Goal: Task Accomplishment & Management: Use online tool/utility

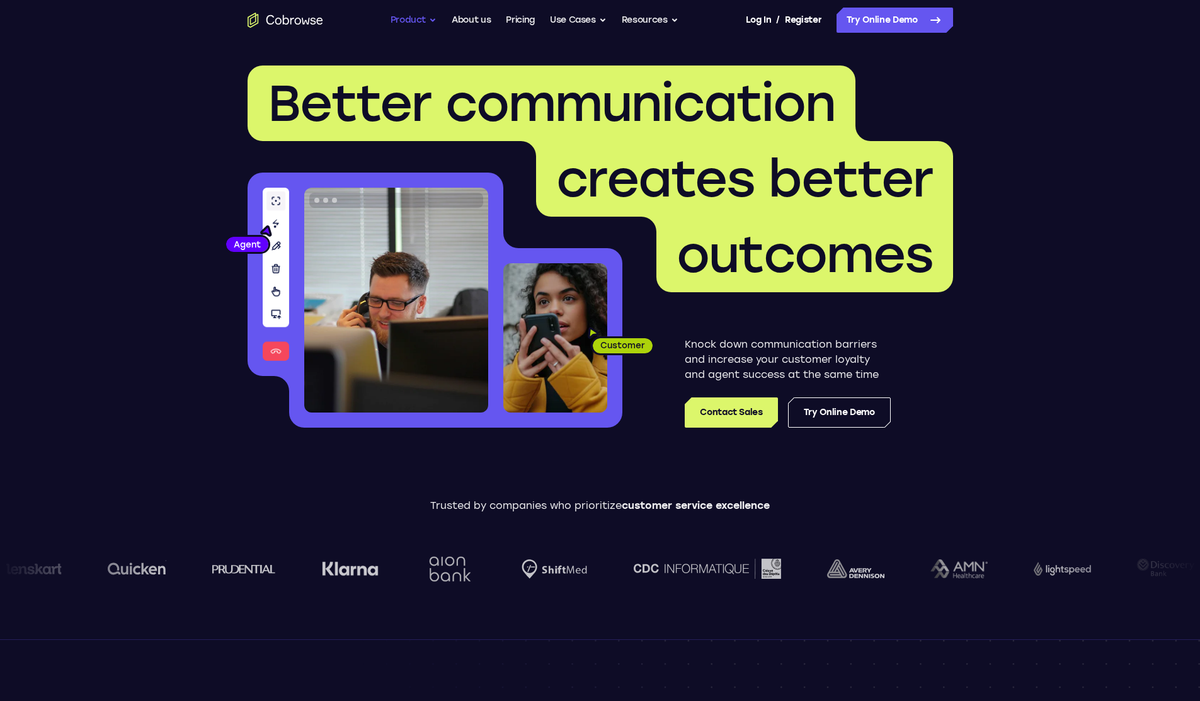
click at [427, 13] on button "Product" at bounding box center [413, 20] width 47 height 25
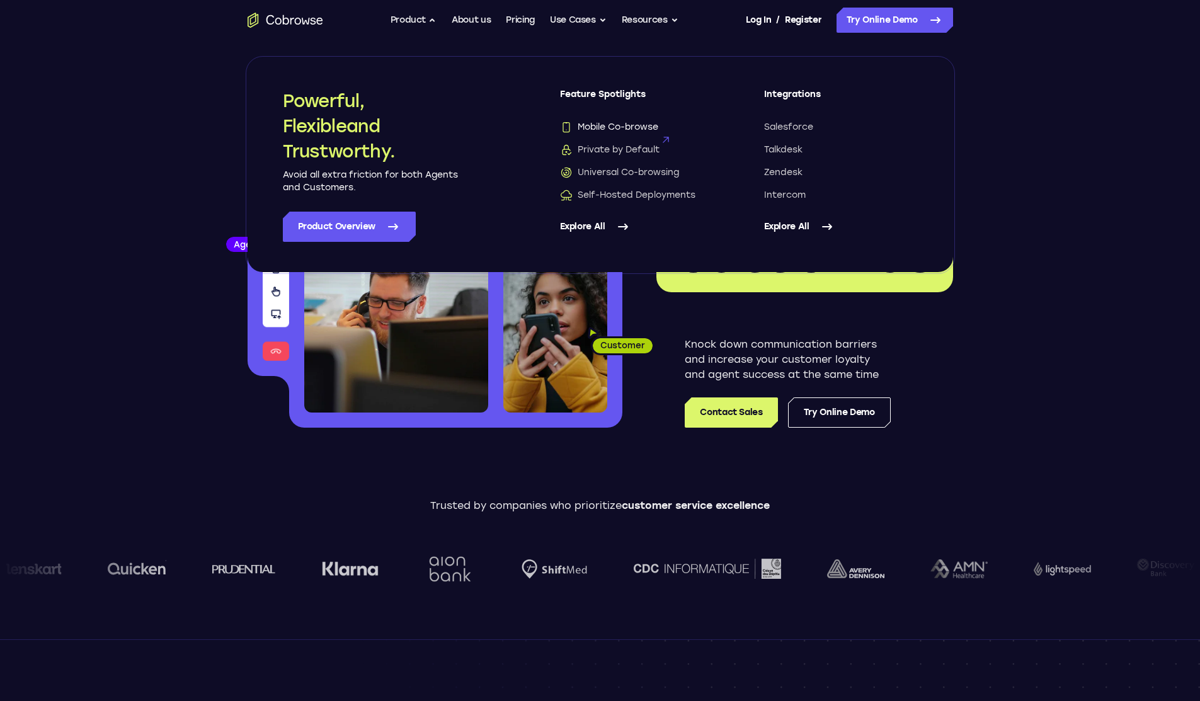
click at [631, 123] on span "Mobile Co-browse" at bounding box center [609, 127] width 98 height 13
drag, startPoint x: 515, startPoint y: 535, endPoint x: 511, endPoint y: 528, distance: 7.9
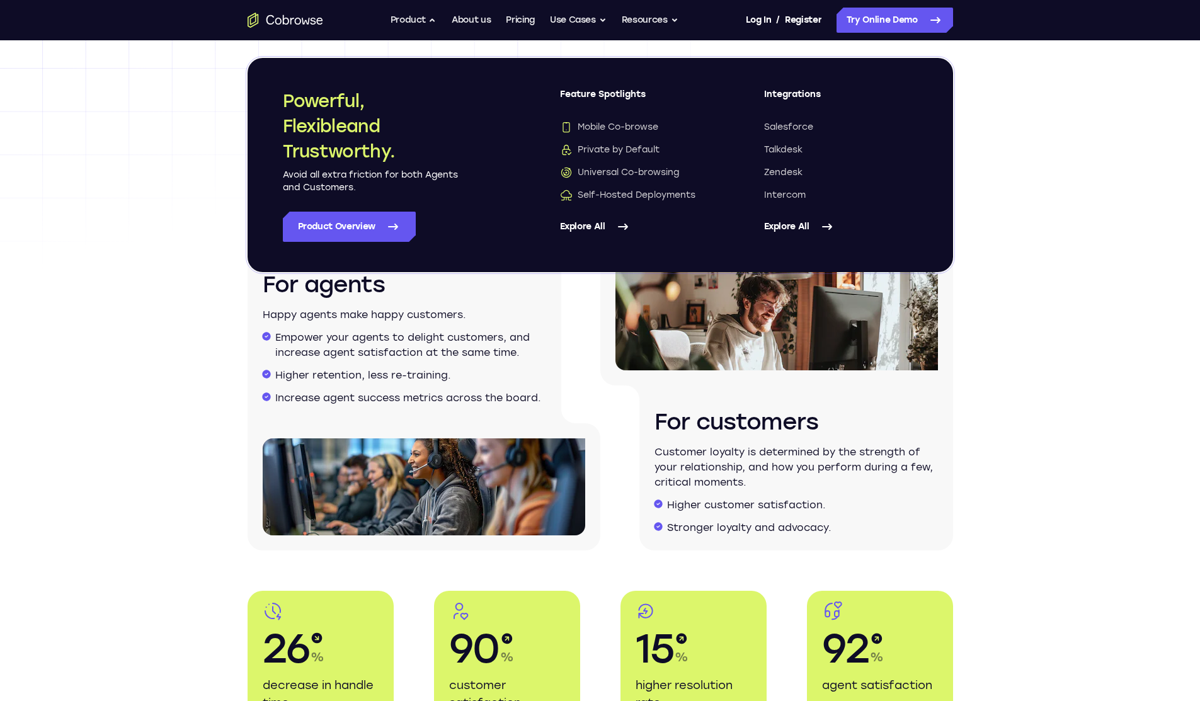
scroll to position [1889, 0]
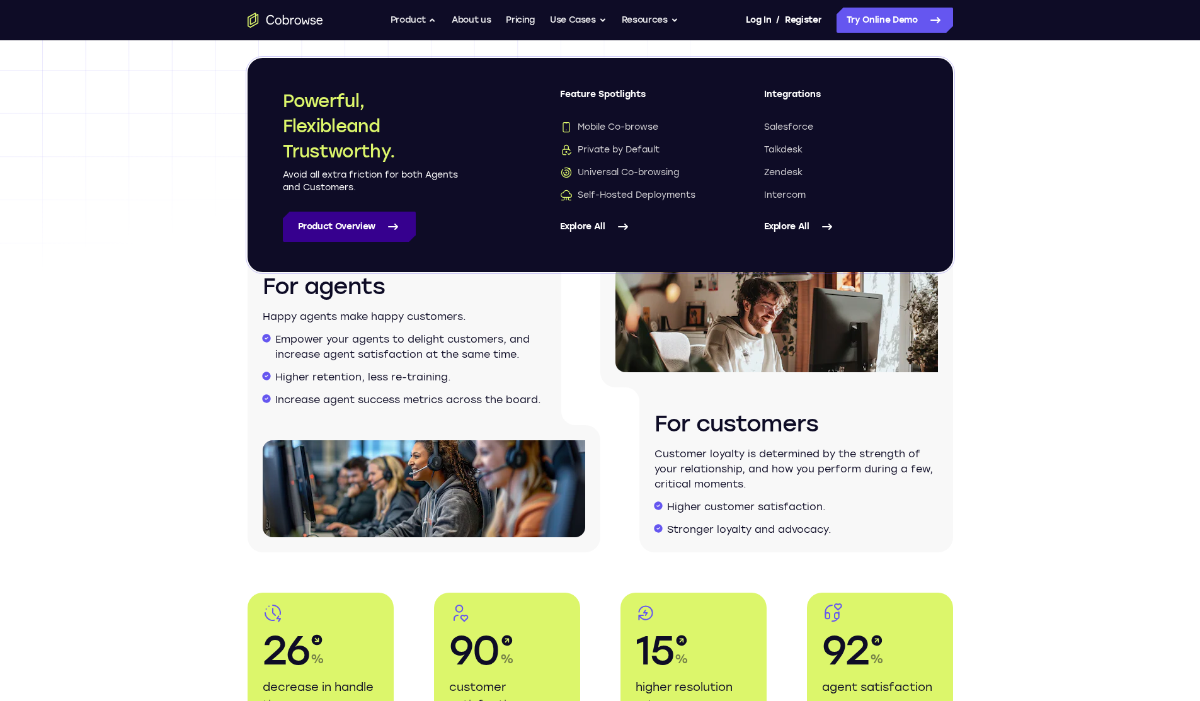
click at [356, 231] on link "Product Overview" at bounding box center [349, 227] width 133 height 30
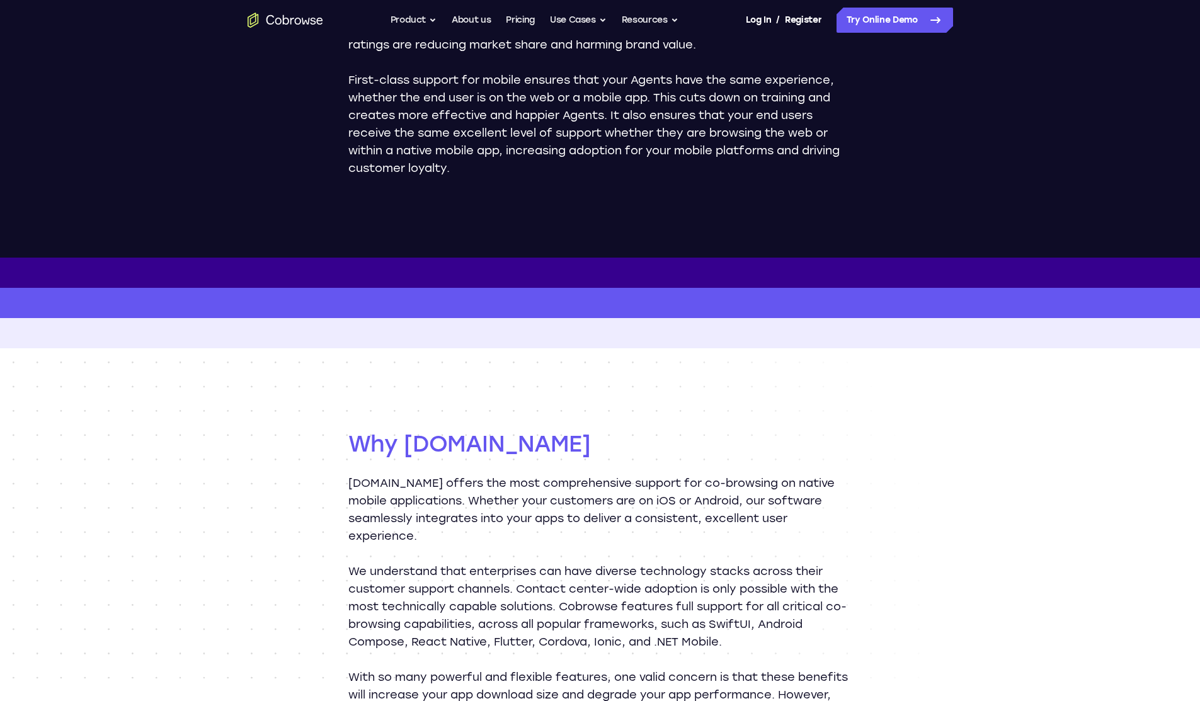
scroll to position [1134, 0]
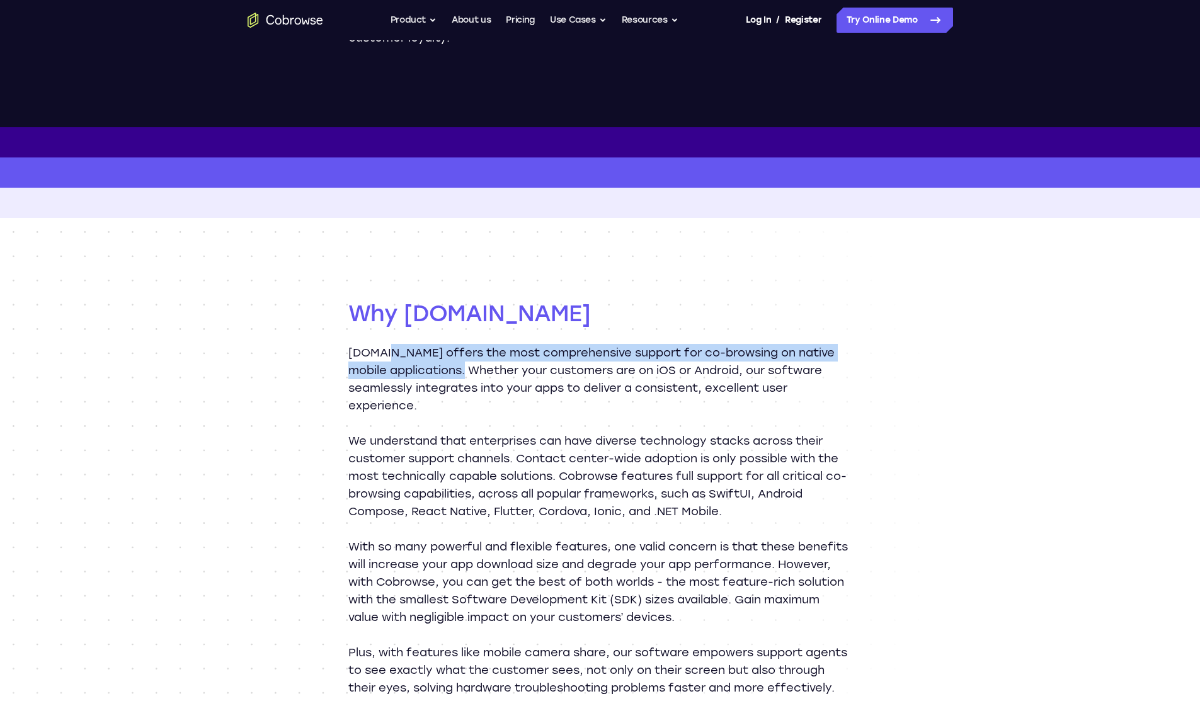
drag, startPoint x: 389, startPoint y: 361, endPoint x: 479, endPoint y: 377, distance: 91.5
click at [478, 376] on p "Cobrowse.io offers the most comprehensive support for co-browsing on native mob…" at bounding box center [600, 379] width 504 height 71
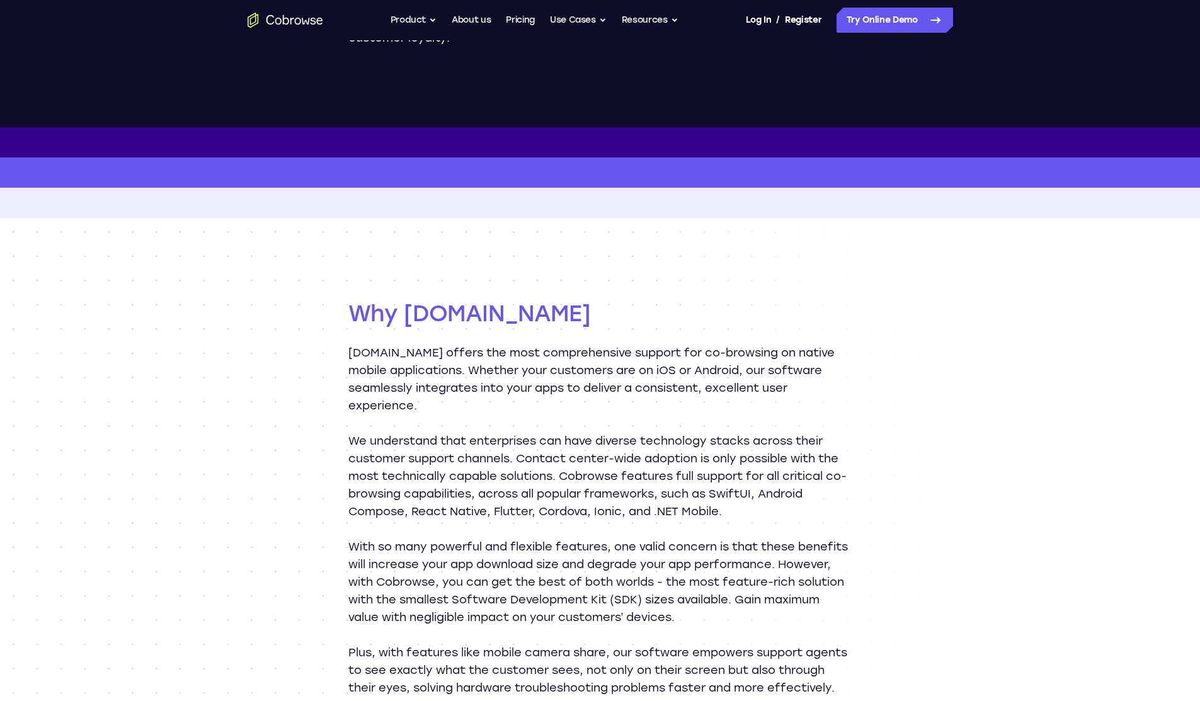
click at [494, 382] on p "Cobrowse.io offers the most comprehensive support for co-browsing on native mob…" at bounding box center [600, 379] width 504 height 71
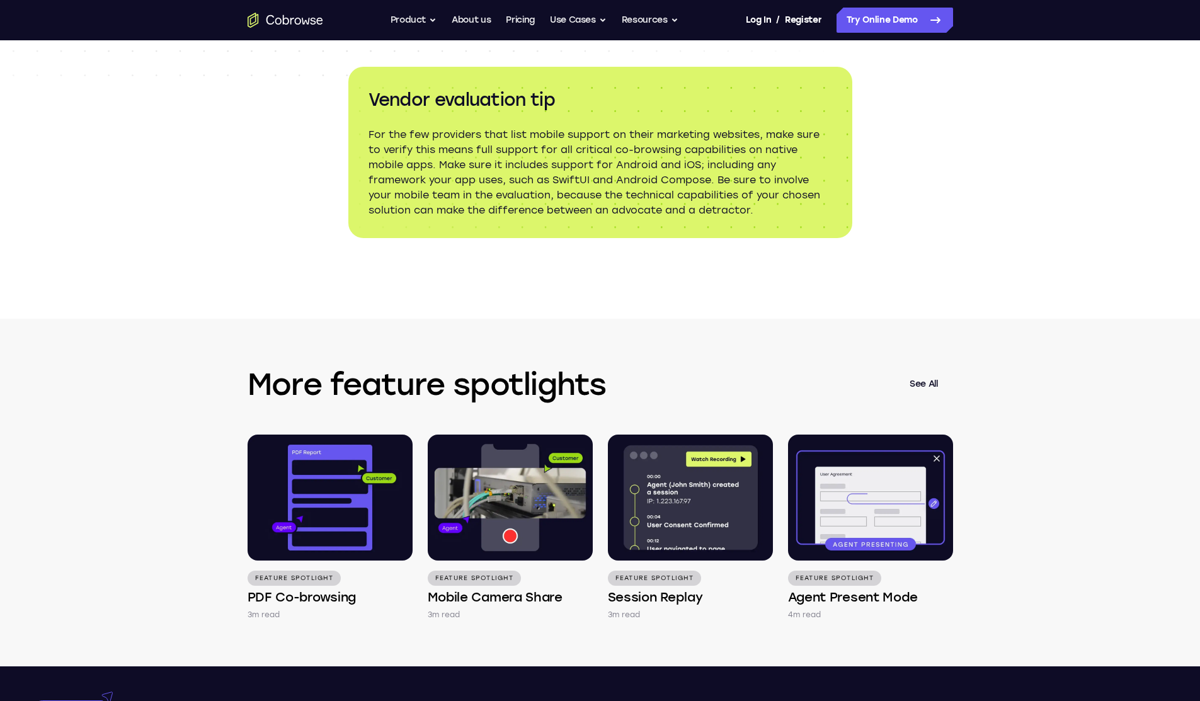
scroll to position [2015, 0]
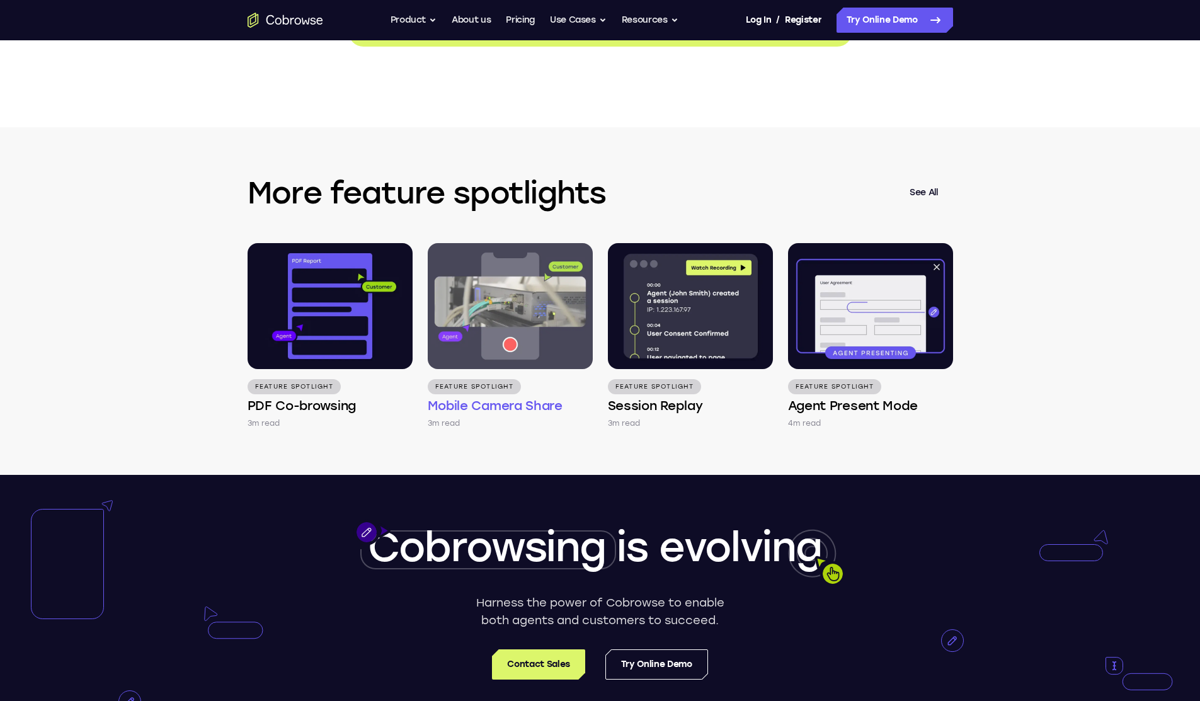
click at [536, 350] on img at bounding box center [510, 306] width 165 height 126
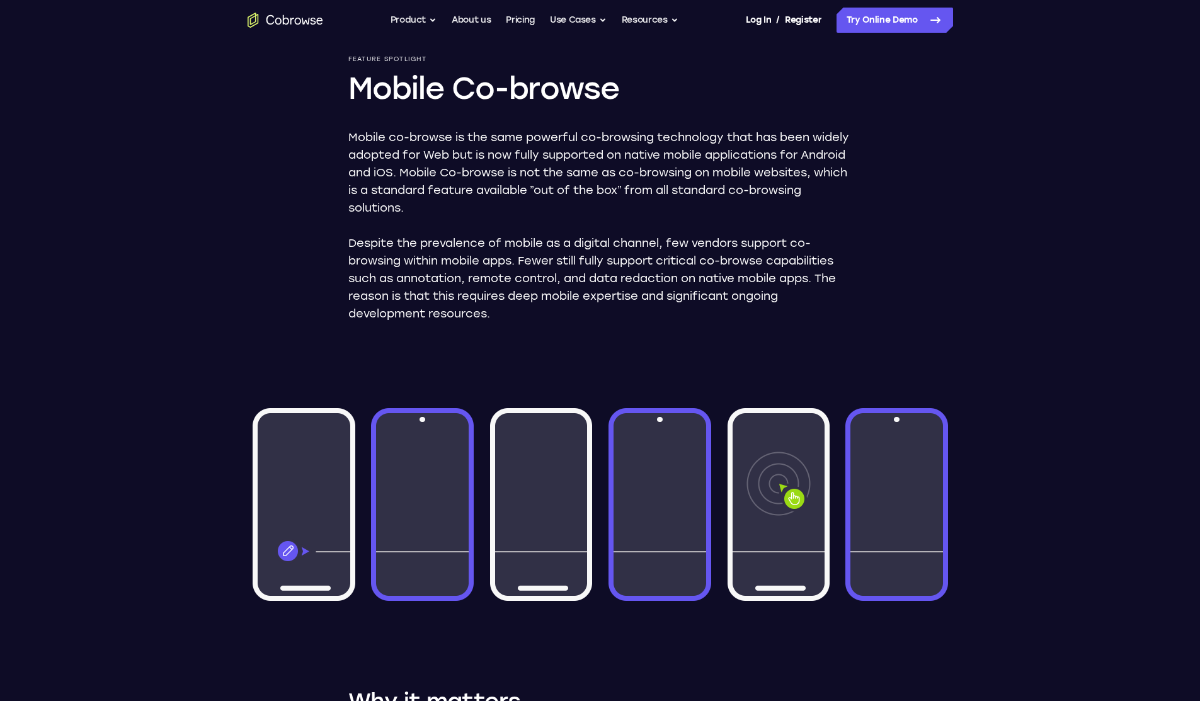
scroll to position [0, 0]
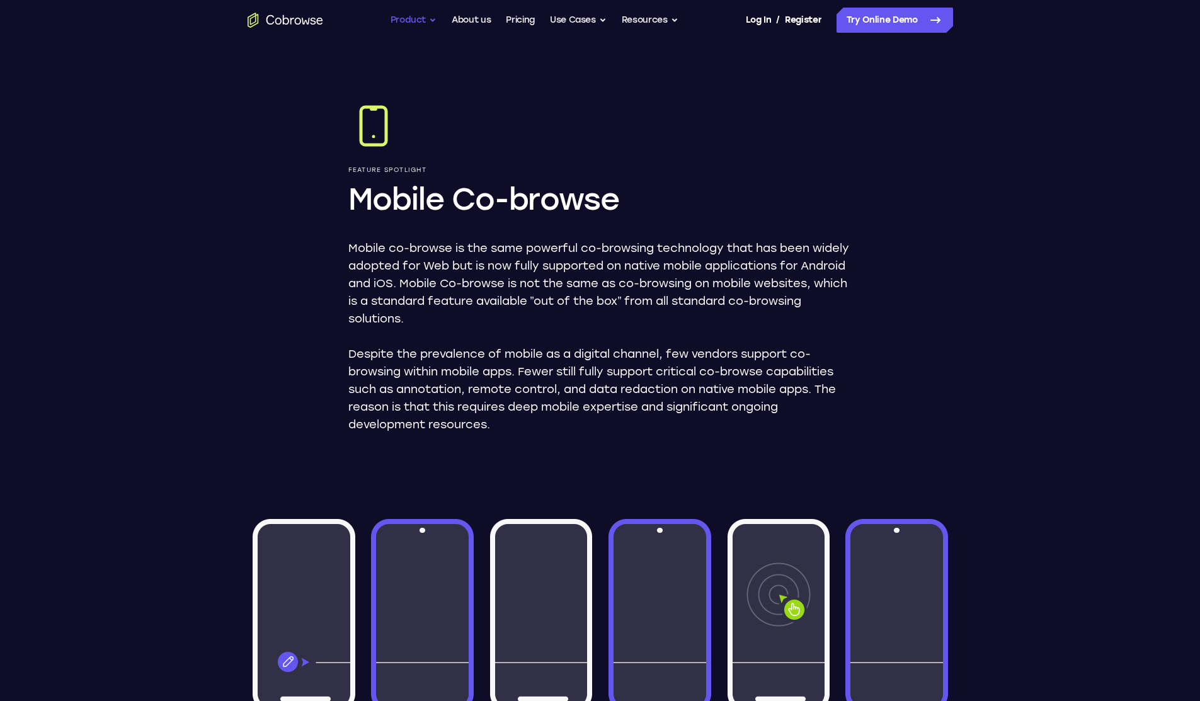
click at [418, 22] on button "Product" at bounding box center [413, 20] width 47 height 25
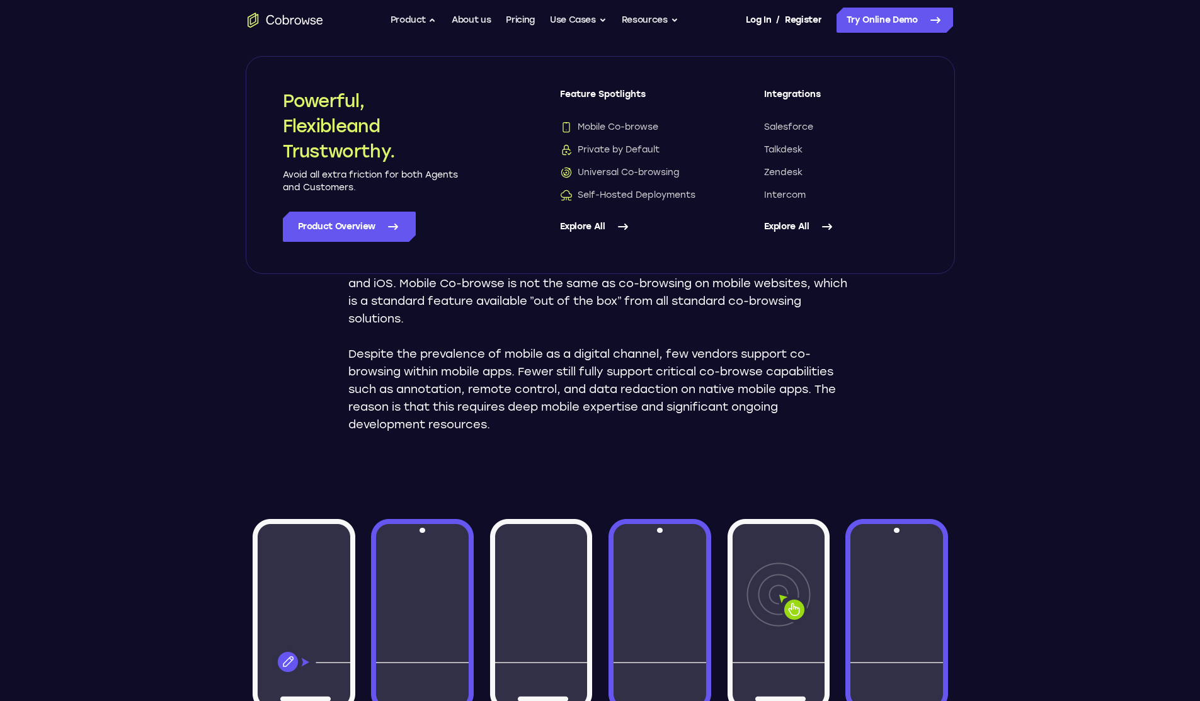
click at [581, 220] on link "Explore All" at bounding box center [637, 227] width 154 height 30
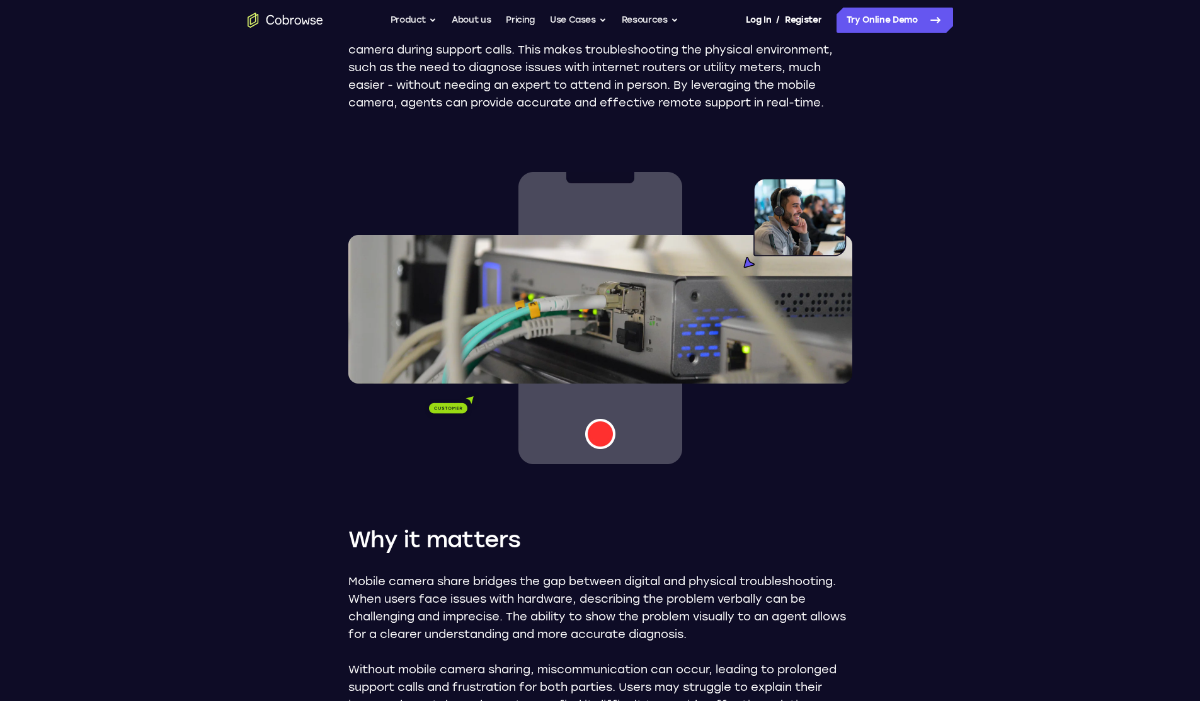
scroll to position [630, 0]
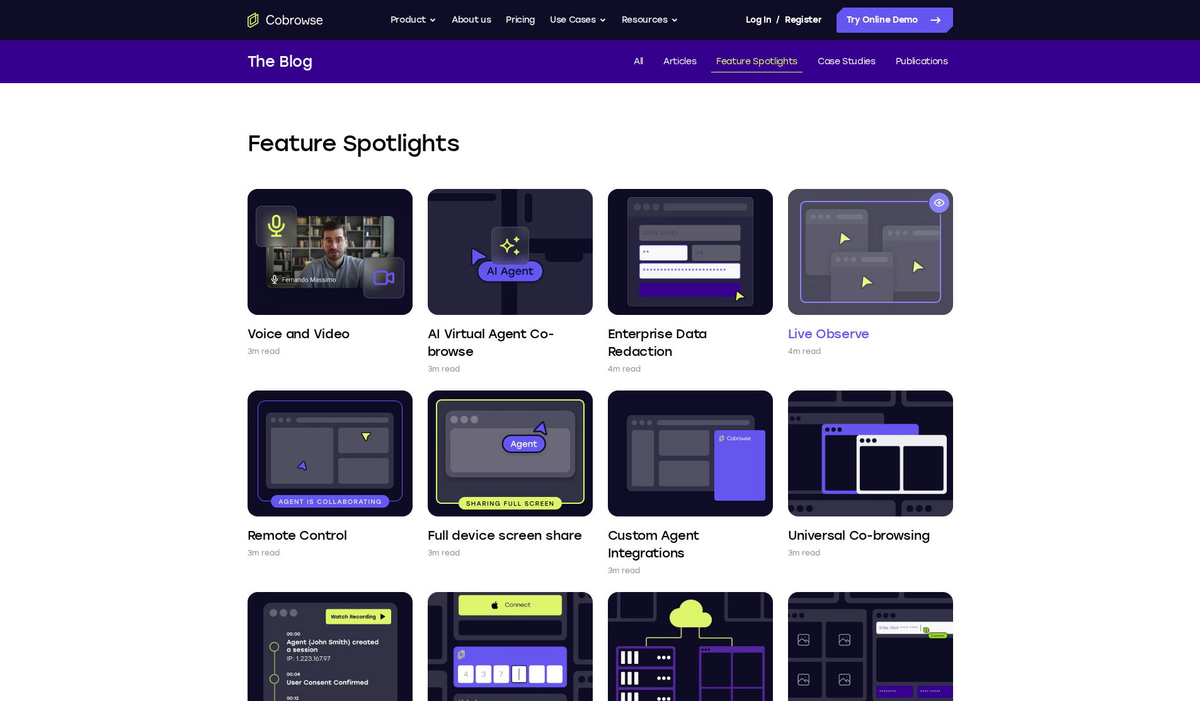
click at [845, 227] on img at bounding box center [870, 252] width 165 height 126
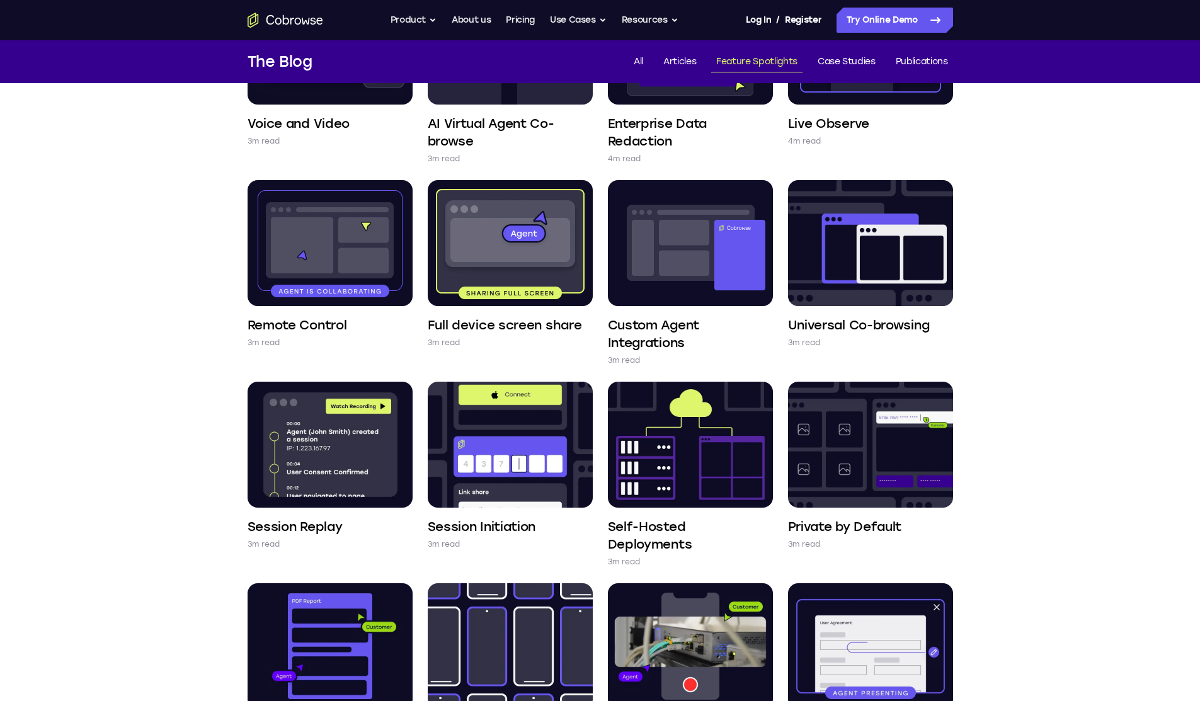
scroll to position [315, 0]
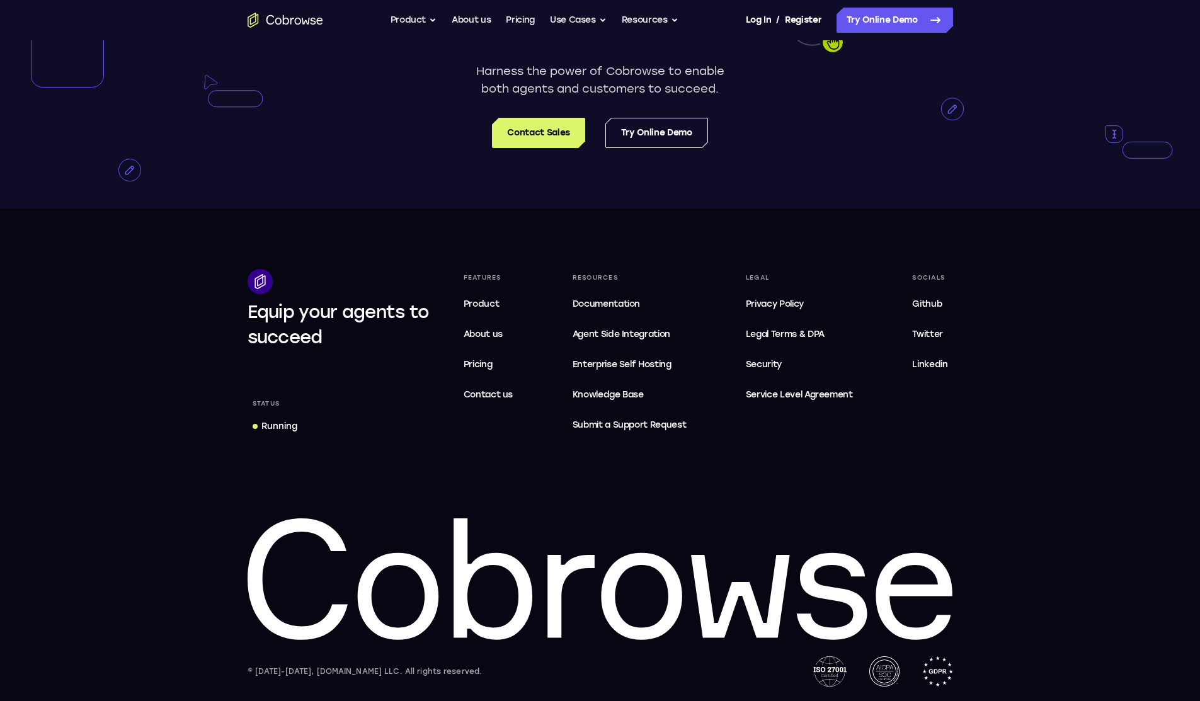
scroll to position [2821, 0]
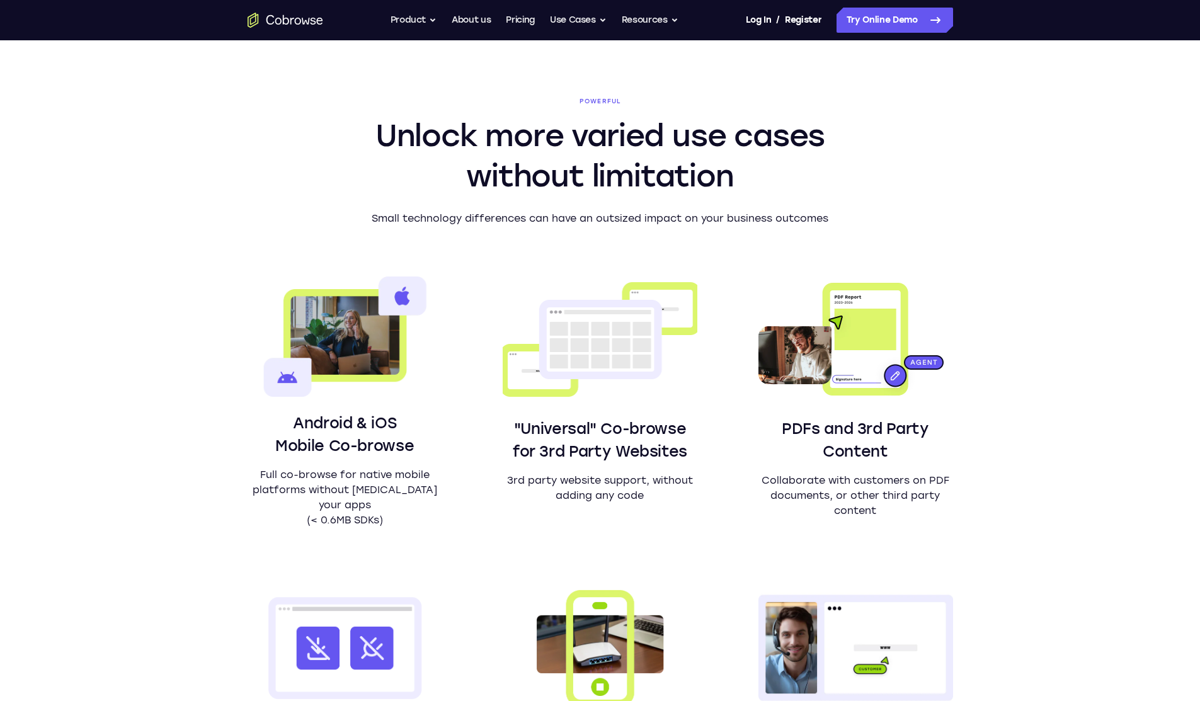
scroll to position [630, 0]
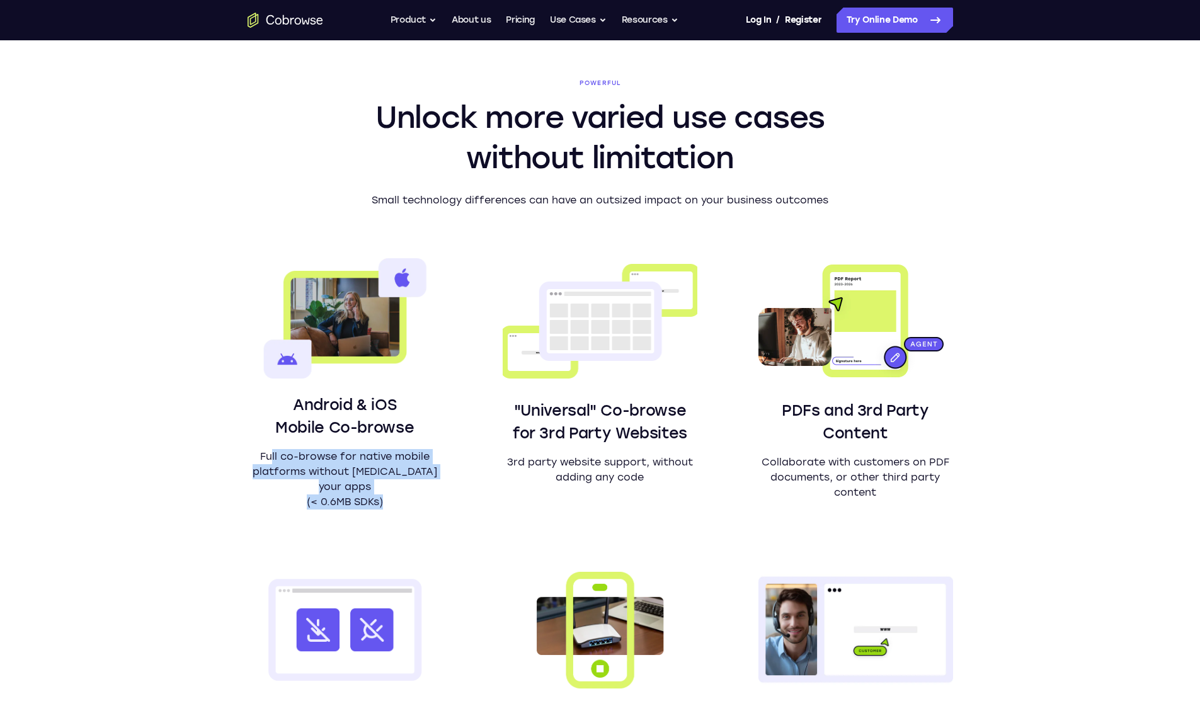
drag, startPoint x: 272, startPoint y: 455, endPoint x: 398, endPoint y: 500, distance: 133.9
click at [398, 500] on p "Full co-browse for native mobile platforms without [MEDICAL_DATA] your apps (< …" at bounding box center [345, 479] width 195 height 60
click at [394, 499] on p "Full co-browse for native mobile platforms without bloating your apps (< 0.6MB …" at bounding box center [345, 479] width 195 height 60
click at [392, 497] on p "Full co-browse for native mobile platforms without bloating your apps (< 0.6MB …" at bounding box center [345, 479] width 195 height 60
click at [363, 473] on p "Full co-browse for native mobile platforms without bloating your apps (< 0.6MB …" at bounding box center [345, 479] width 195 height 60
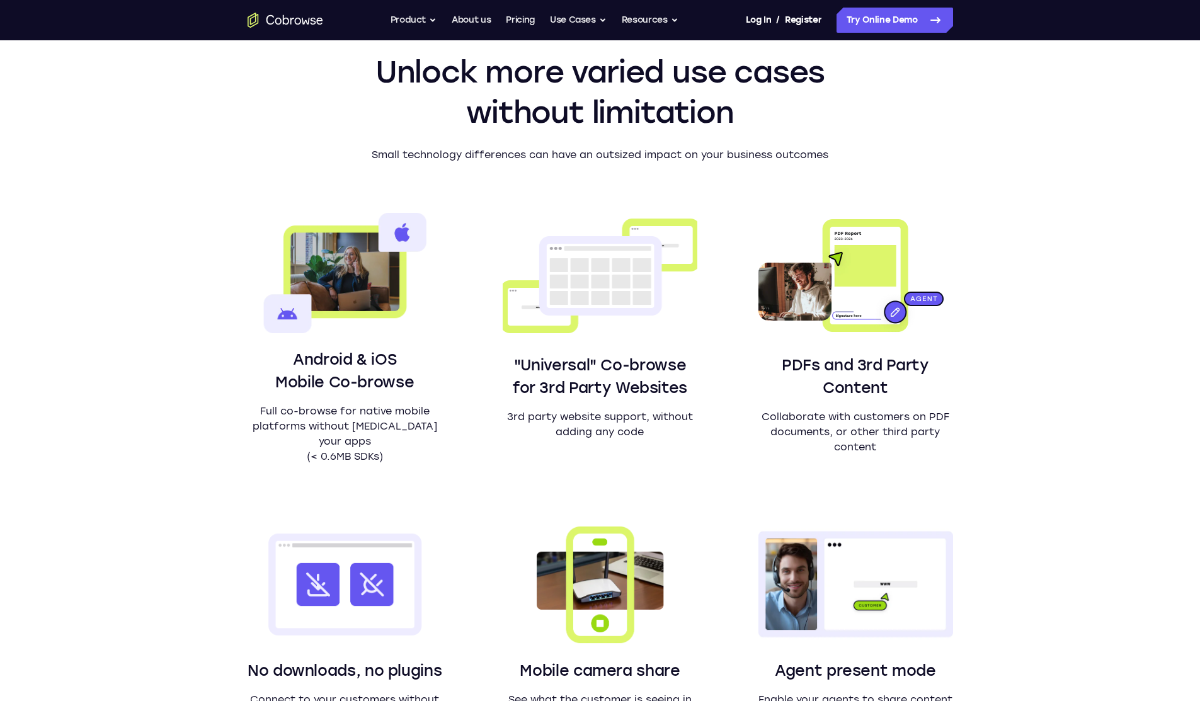
scroll to position [756, 0]
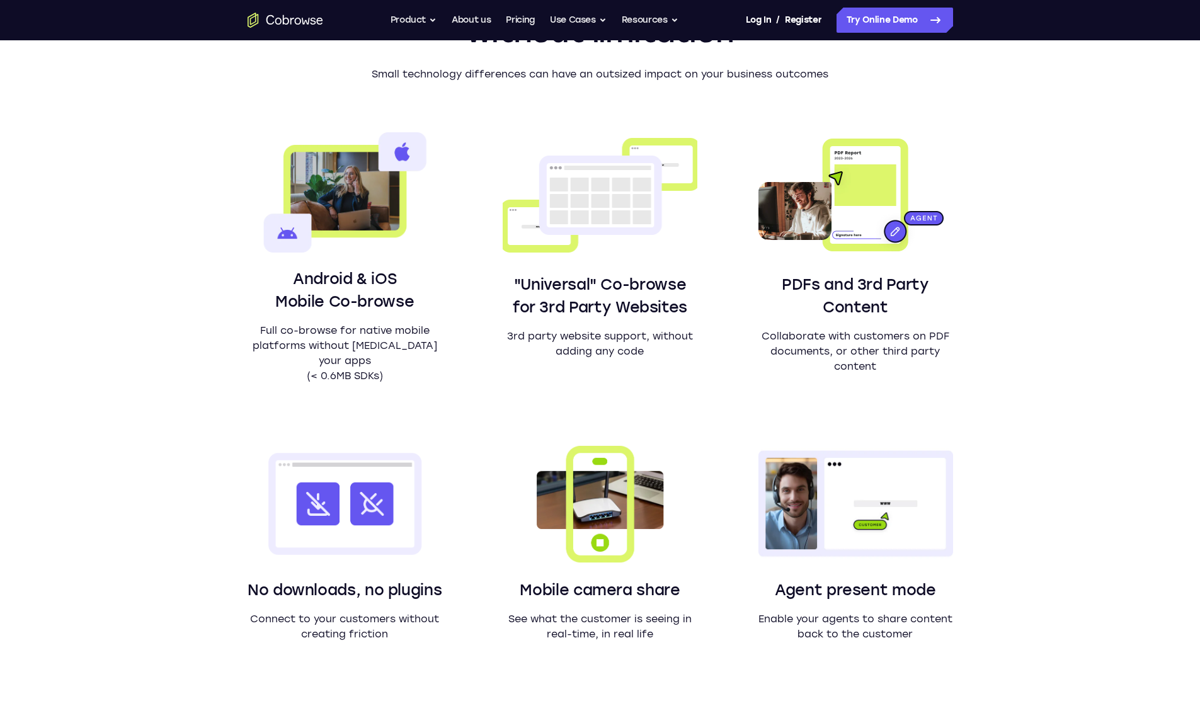
click at [330, 258] on div "Android & iOS Mobile Co-browse Full co-browse for native mobile platforms witho…" at bounding box center [345, 257] width 195 height 251
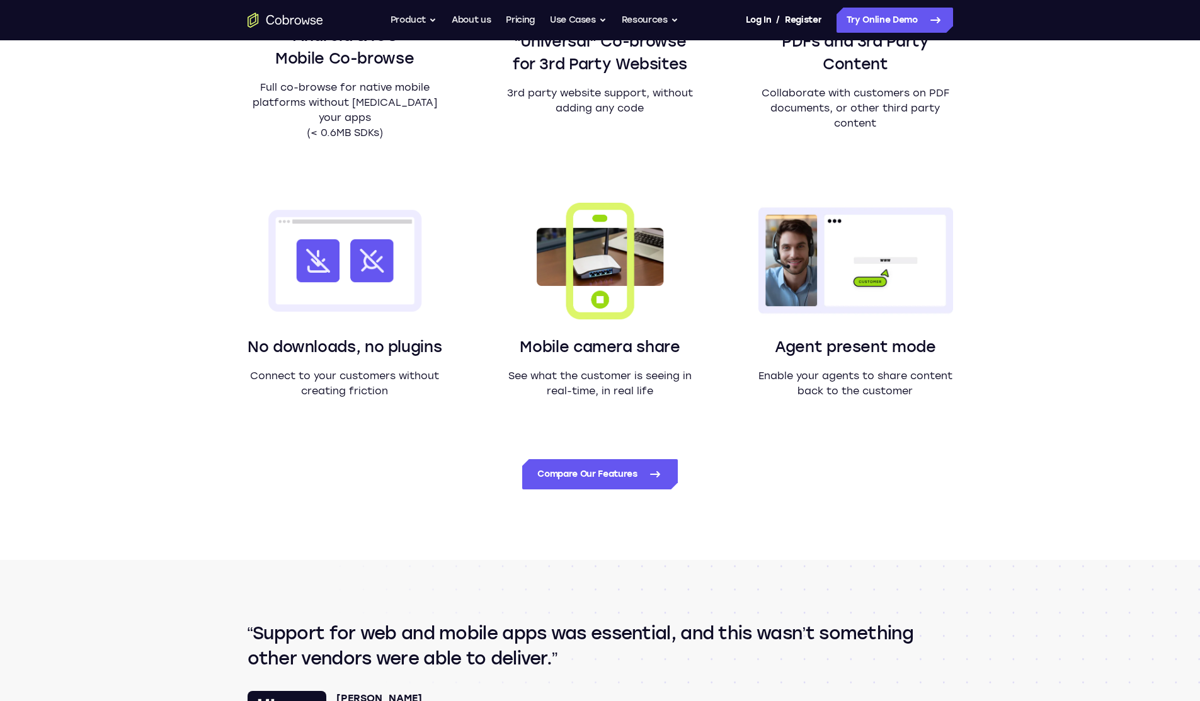
scroll to position [819, 0]
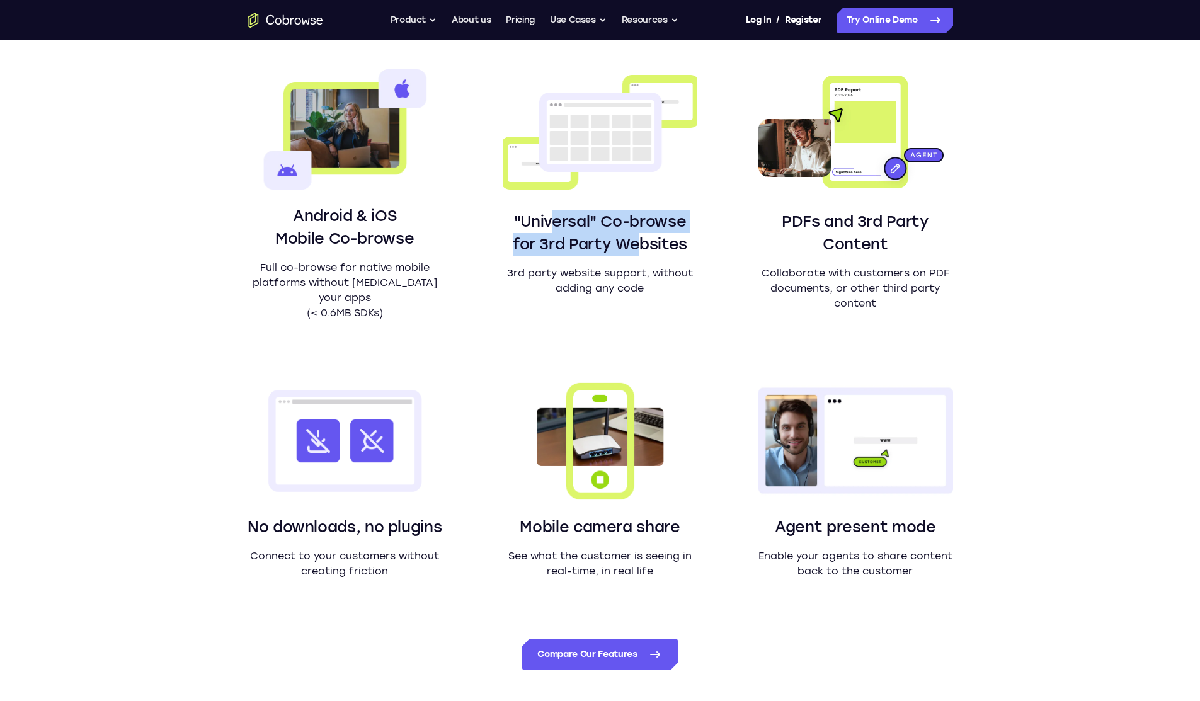
drag, startPoint x: 553, startPoint y: 222, endPoint x: 680, endPoint y: 241, distance: 128.0
click at [680, 241] on h3 ""Universal" Co-browse for 3rd Party Websites" at bounding box center [600, 232] width 195 height 45
click at [677, 248] on h3 ""Universal" Co-browse for 3rd Party Websites" at bounding box center [600, 232] width 195 height 45
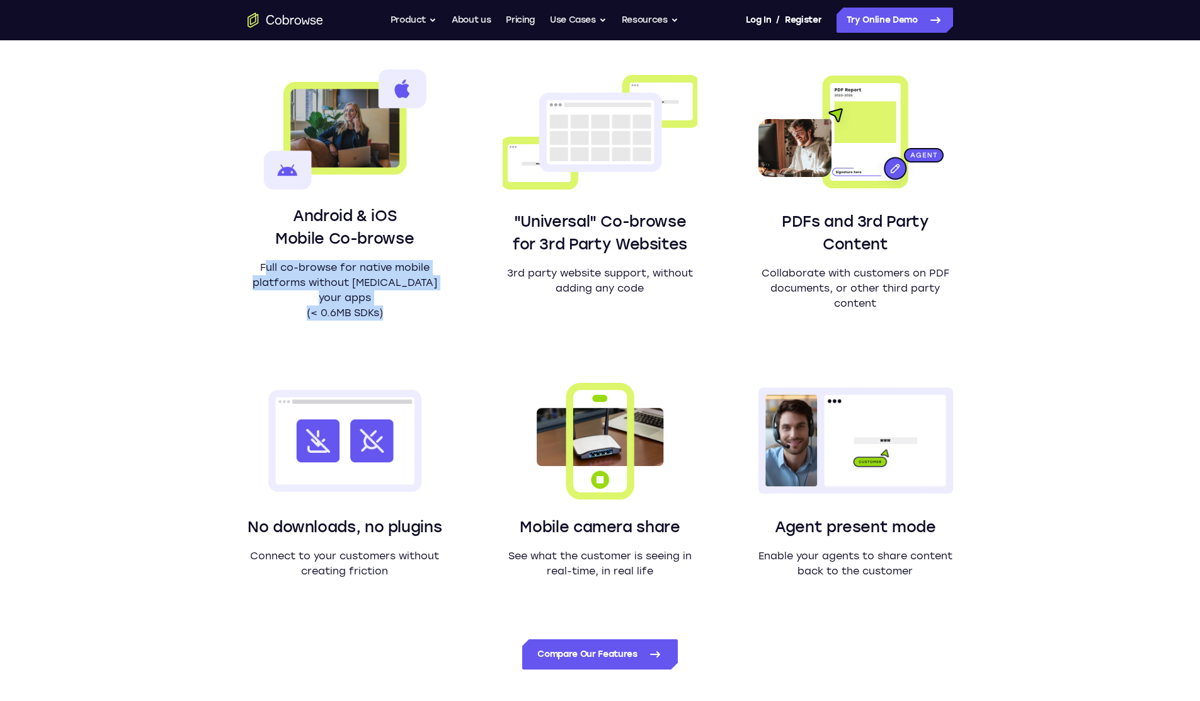
drag, startPoint x: 268, startPoint y: 260, endPoint x: 421, endPoint y: 316, distance: 163.4
click at [421, 316] on p "Full co-browse for native mobile platforms without bloating your apps (< 0.6MB …" at bounding box center [345, 290] width 195 height 60
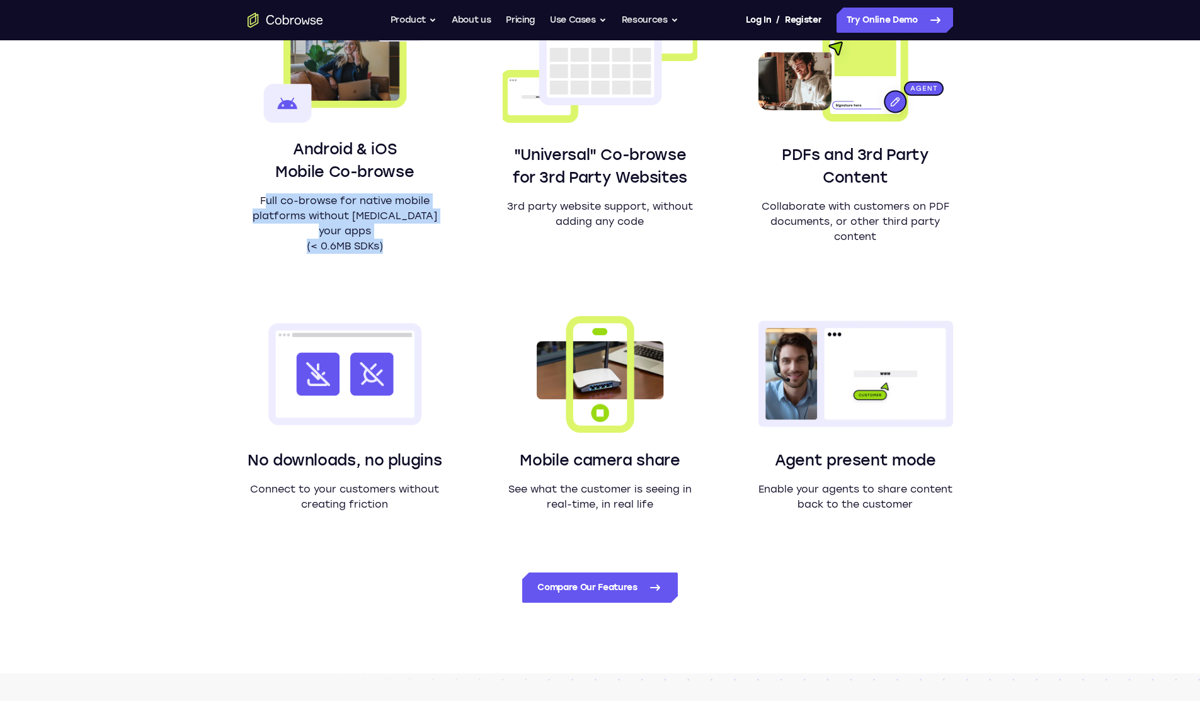
scroll to position [1323, 0]
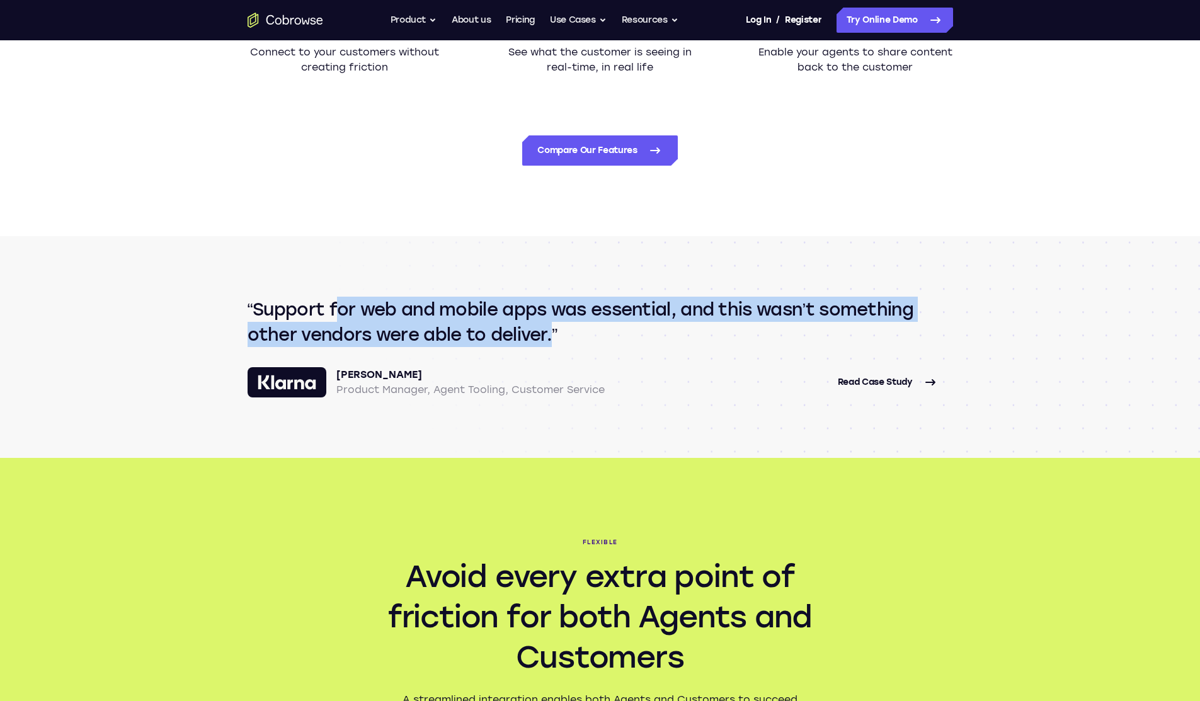
drag, startPoint x: 346, startPoint y: 304, endPoint x: 585, endPoint y: 327, distance: 239.8
click at [585, 327] on q "Support for web and mobile apps was essential, and this wasn’t something other …" at bounding box center [600, 322] width 705 height 50
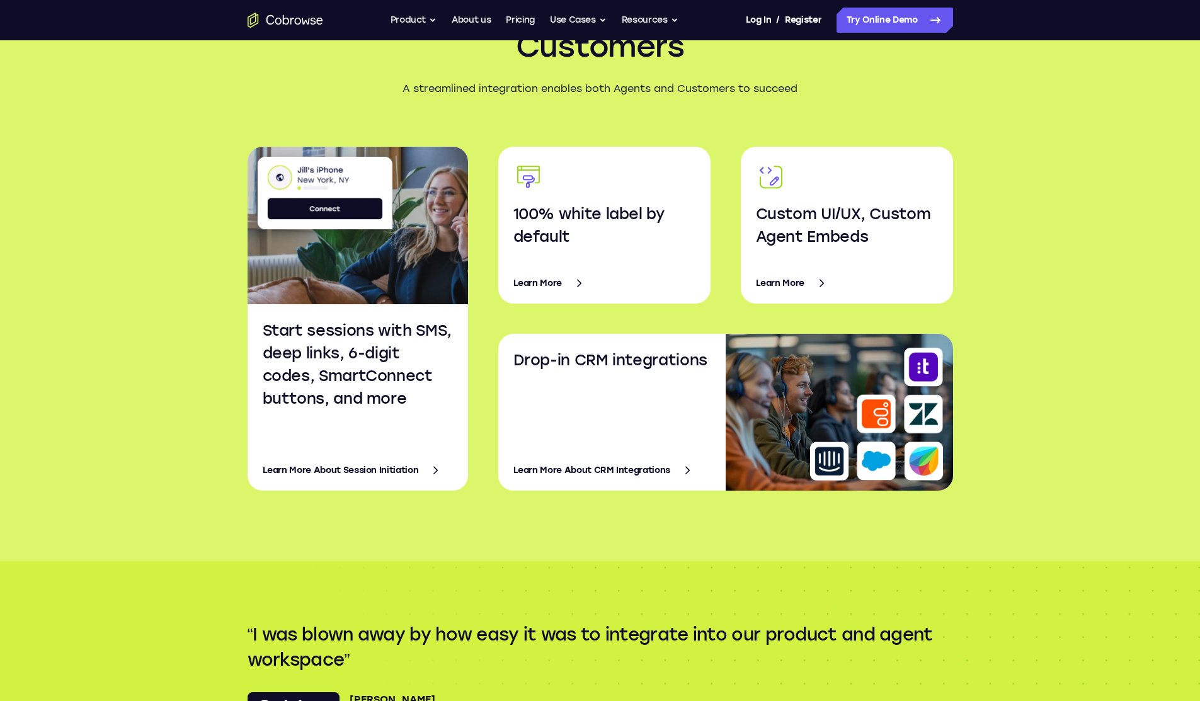
scroll to position [2015, 0]
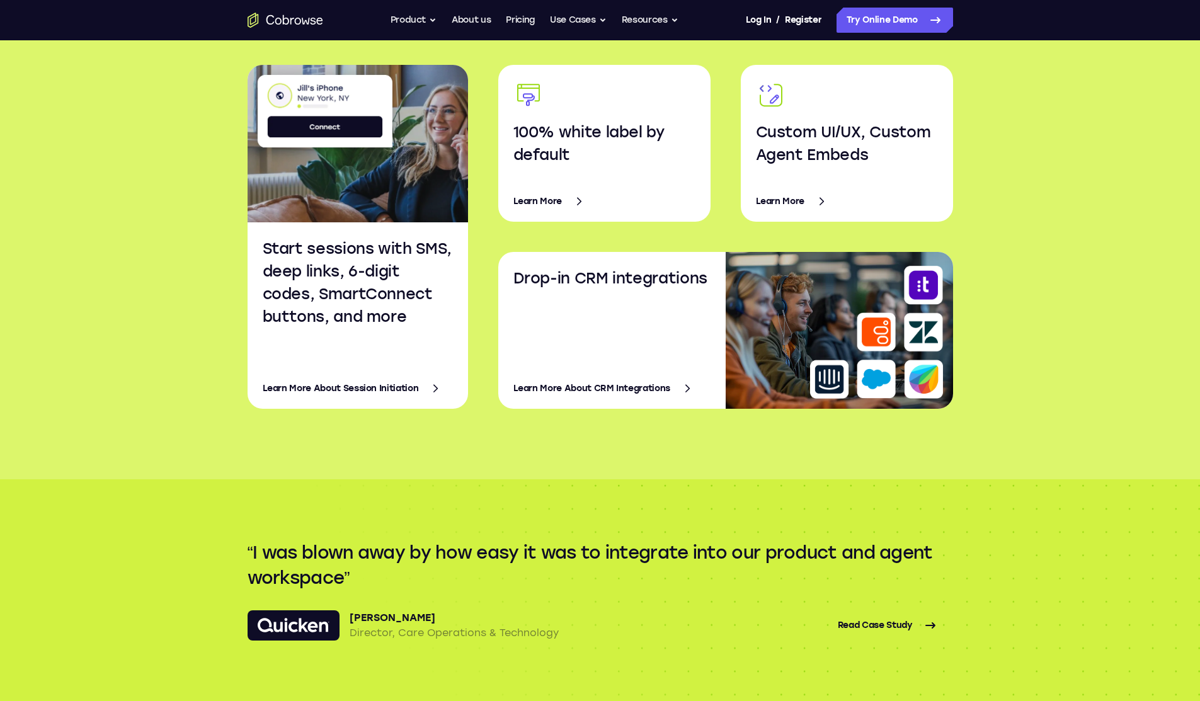
click at [800, 196] on link "Learn More" at bounding box center [847, 201] width 182 height 30
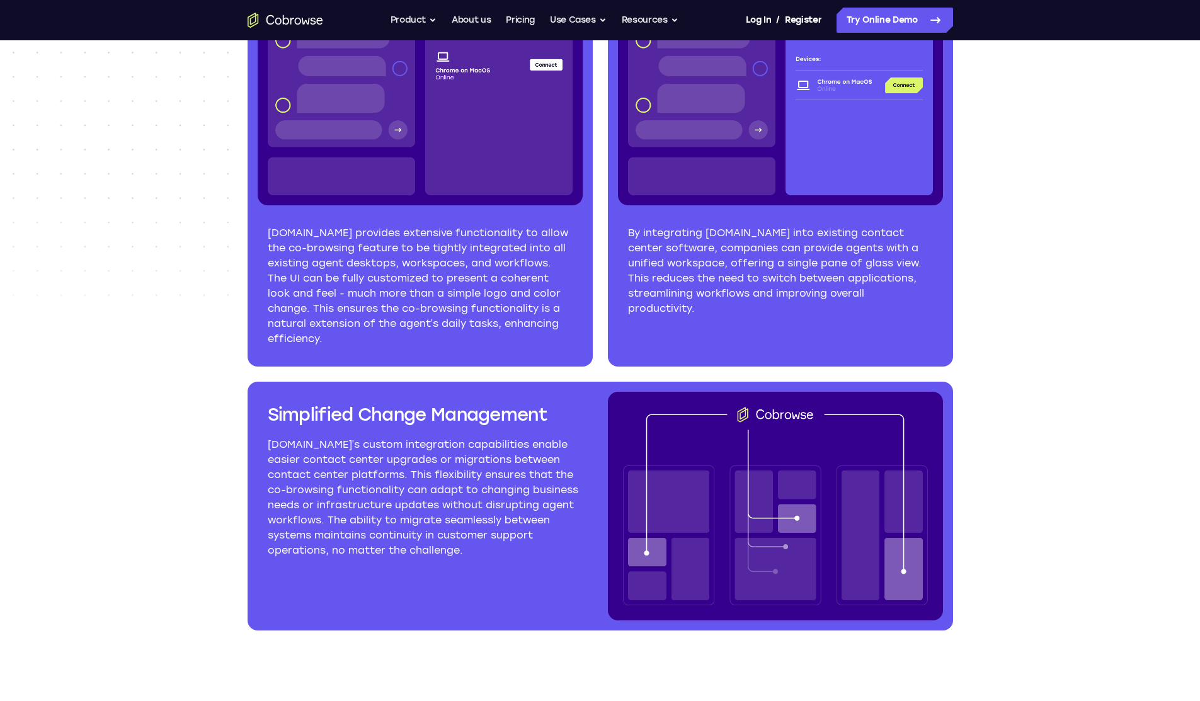
scroll to position [1889, 0]
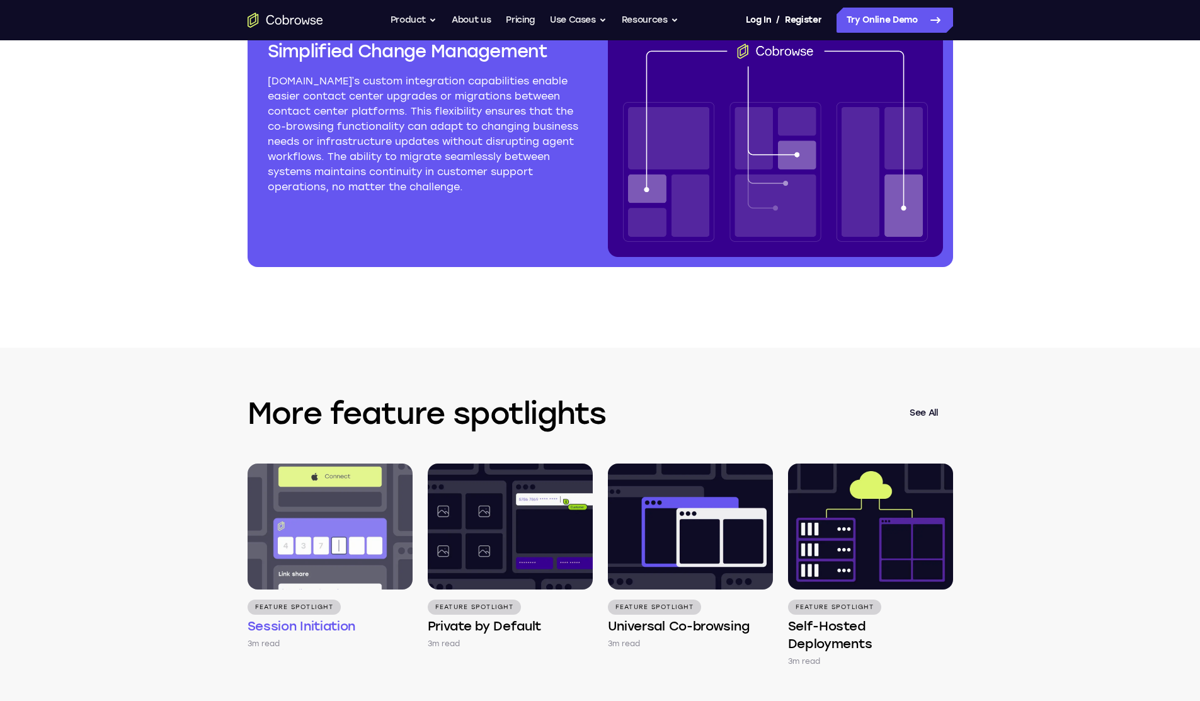
click at [364, 549] on img at bounding box center [330, 527] width 165 height 126
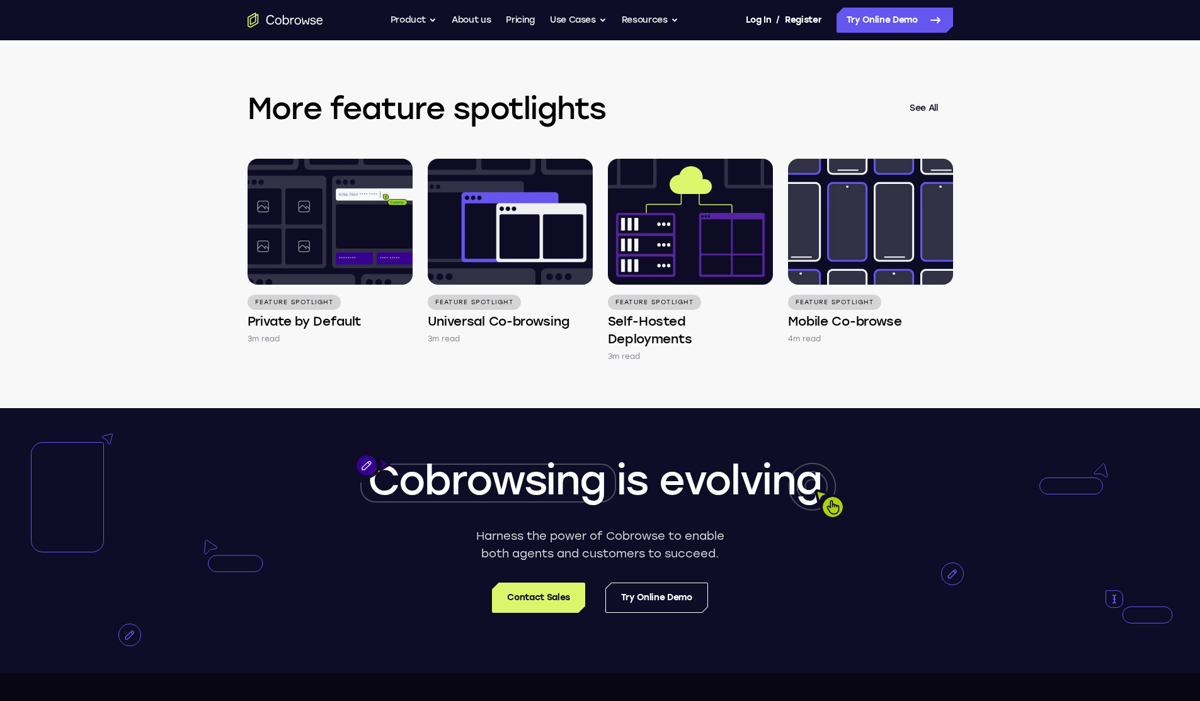
scroll to position [2141, 0]
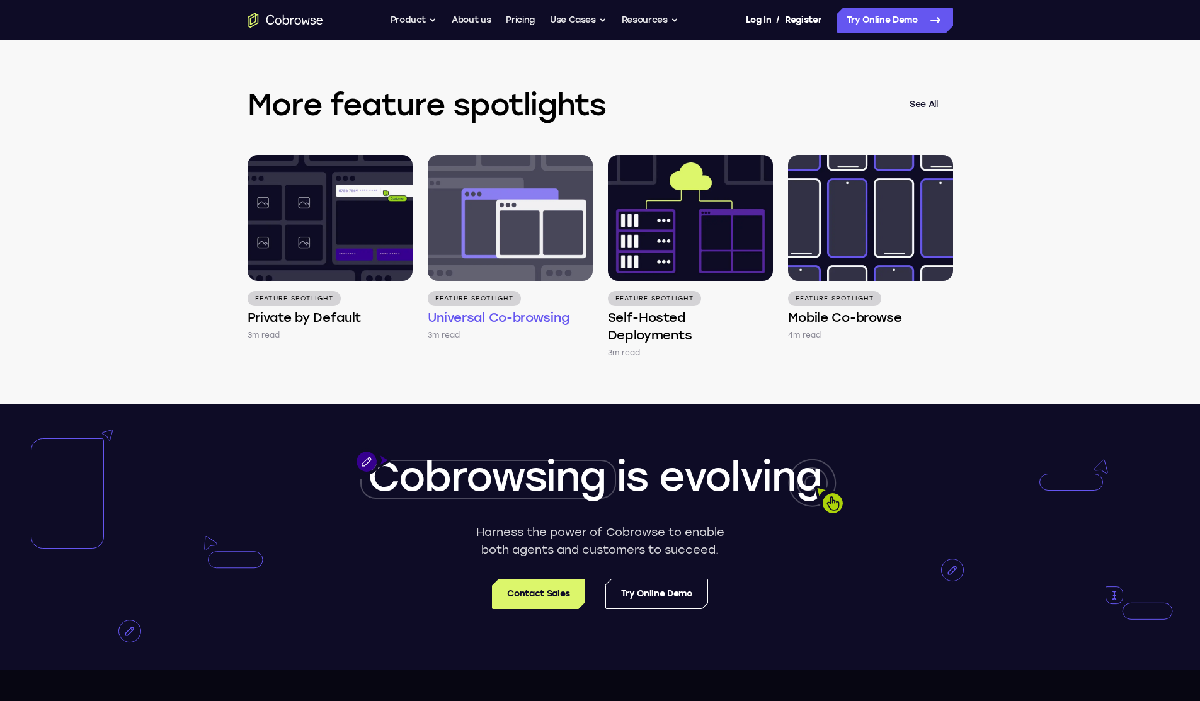
click at [530, 300] on link "Feature Spotlight Universal Co-browsing 3m read" at bounding box center [510, 248] width 165 height 186
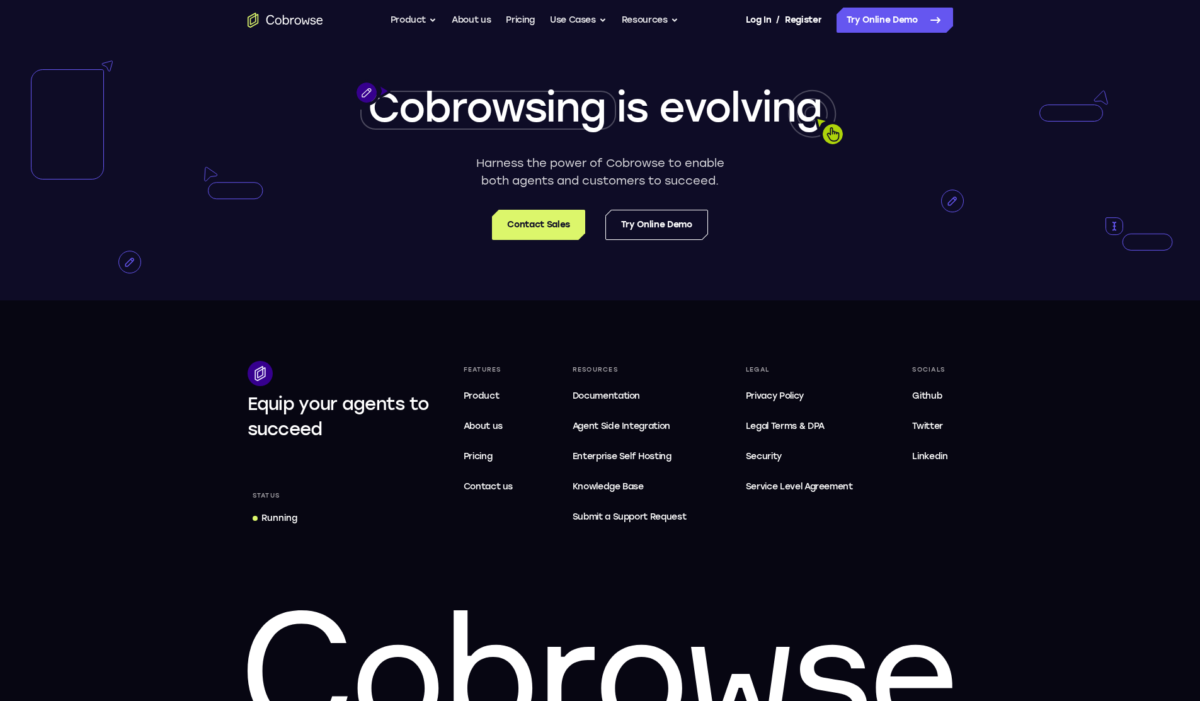
scroll to position [2141, 0]
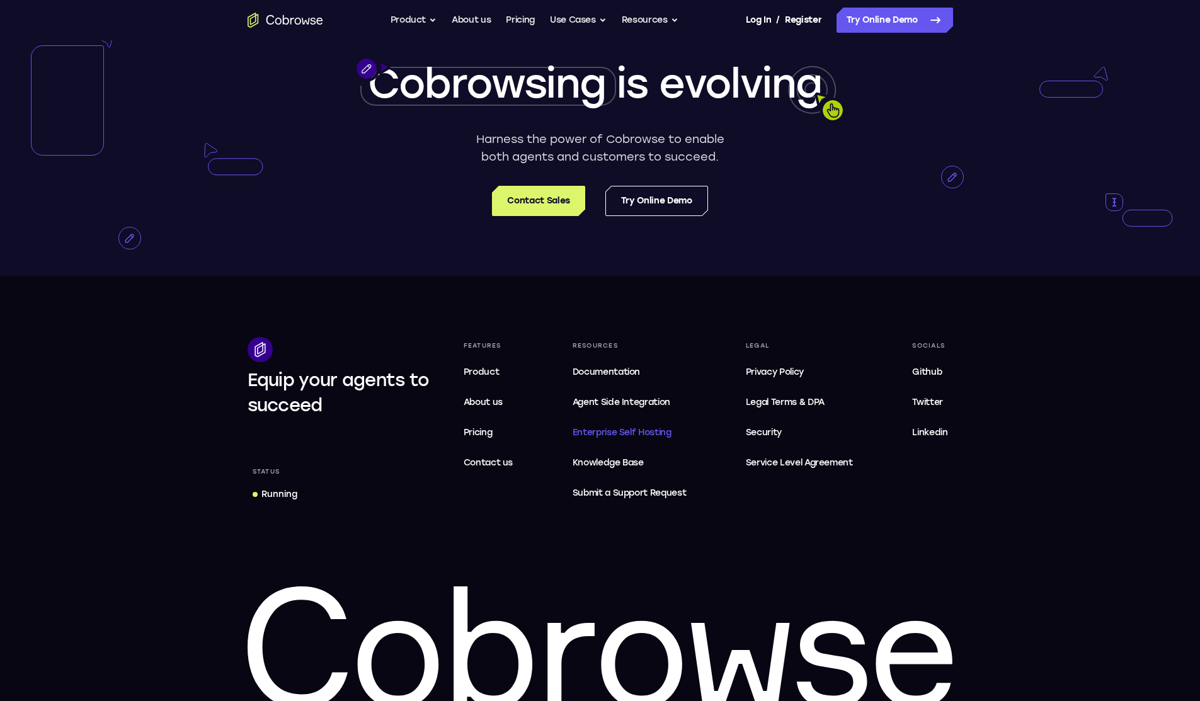
click at [635, 435] on span "Enterprise Self Hosting" at bounding box center [629, 432] width 114 height 15
click at [481, 428] on span "Pricing" at bounding box center [478, 432] width 29 height 11
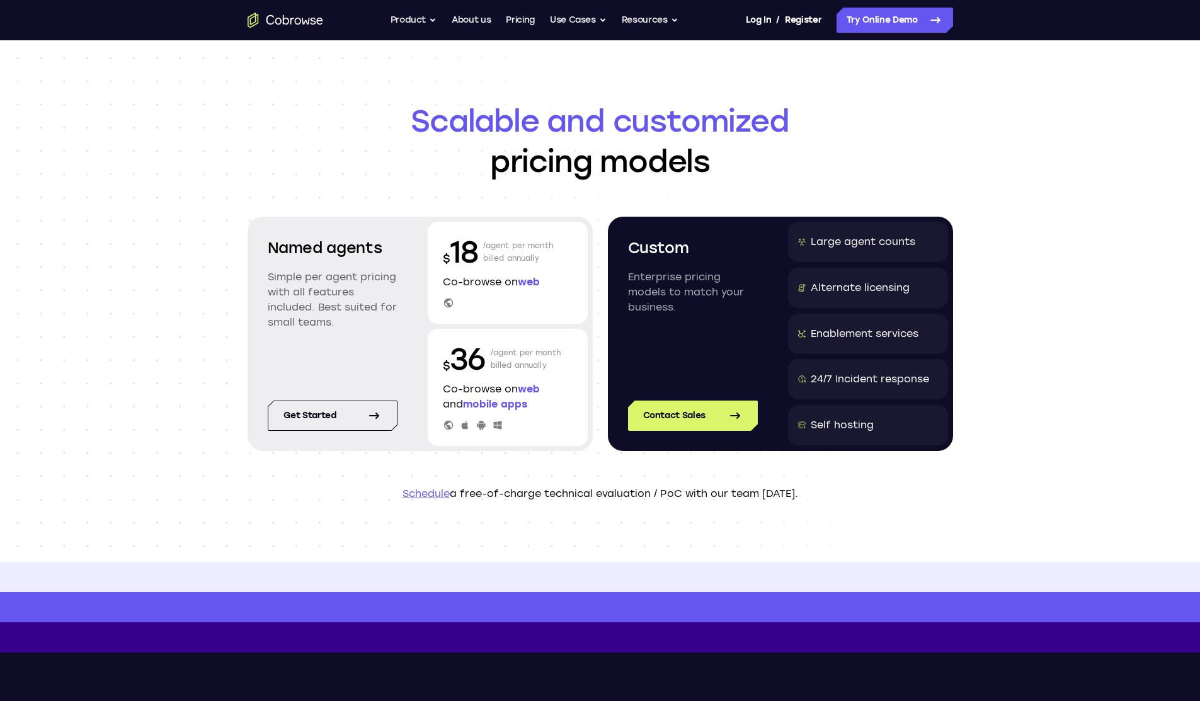
click at [303, 24] on icon "Go to the home page" at bounding box center [305, 21] width 8 height 6
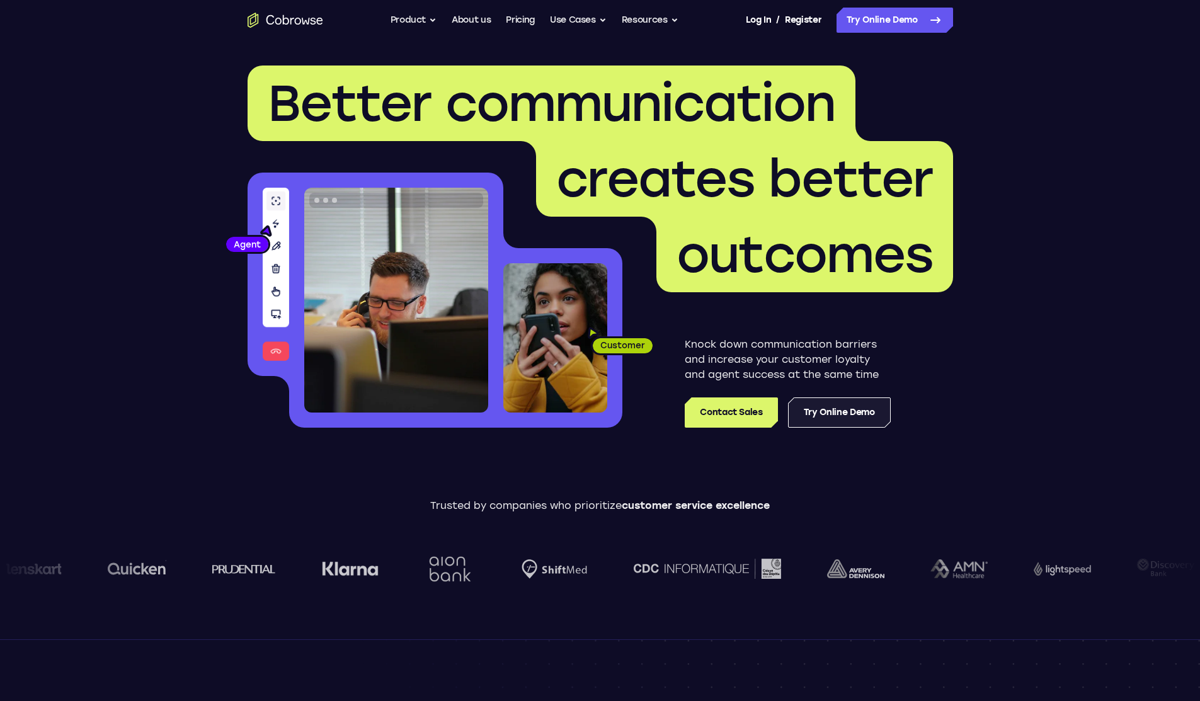
click at [843, 402] on link "Try Online Demo" at bounding box center [839, 412] width 103 height 30
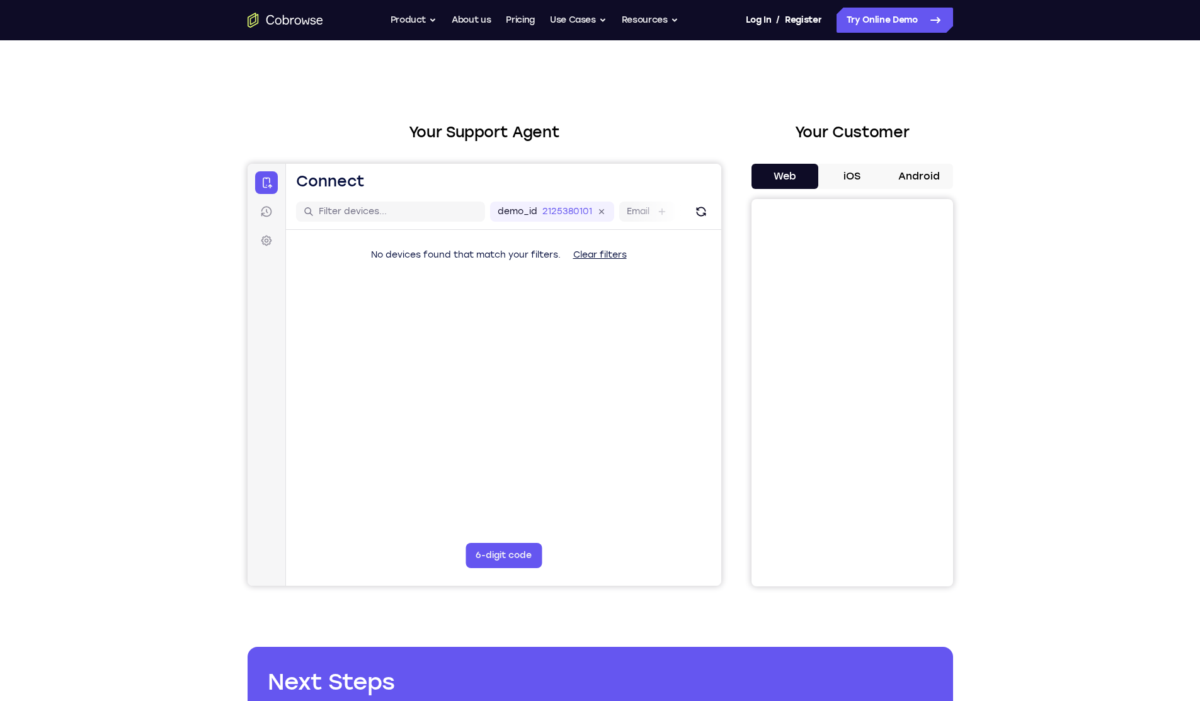
click at [842, 177] on button "iOS" at bounding box center [851, 176] width 67 height 25
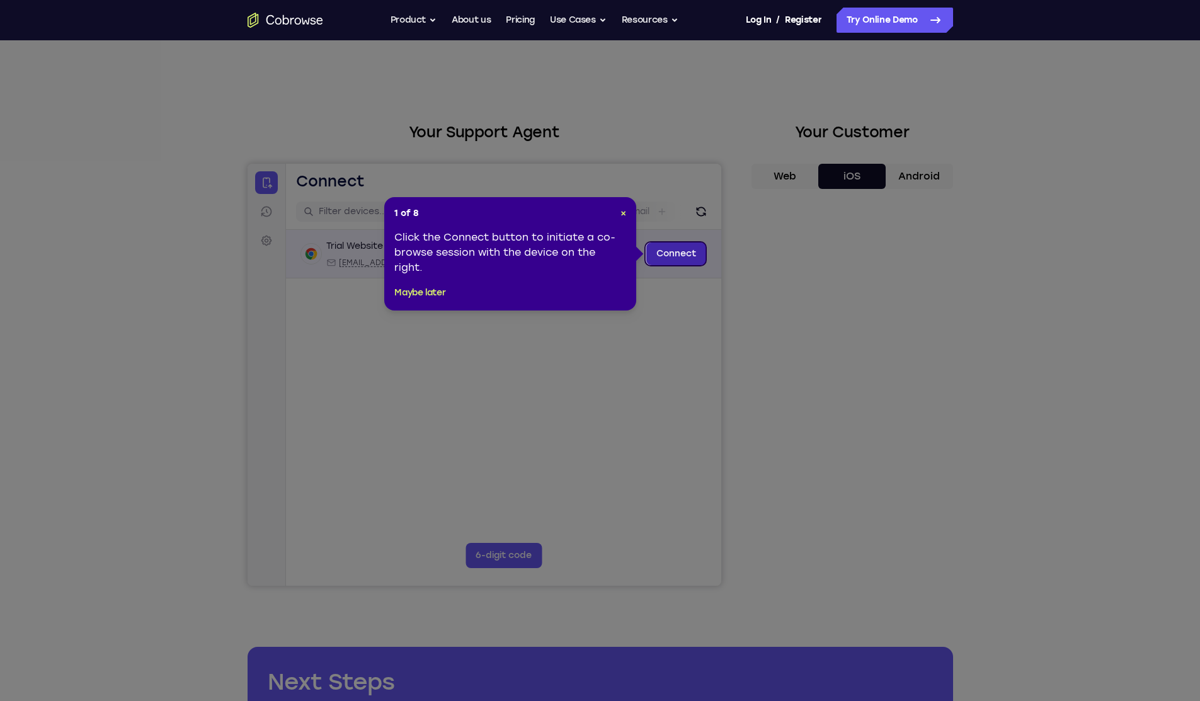
click at [697, 257] on link "Connect" at bounding box center [676, 253] width 60 height 23
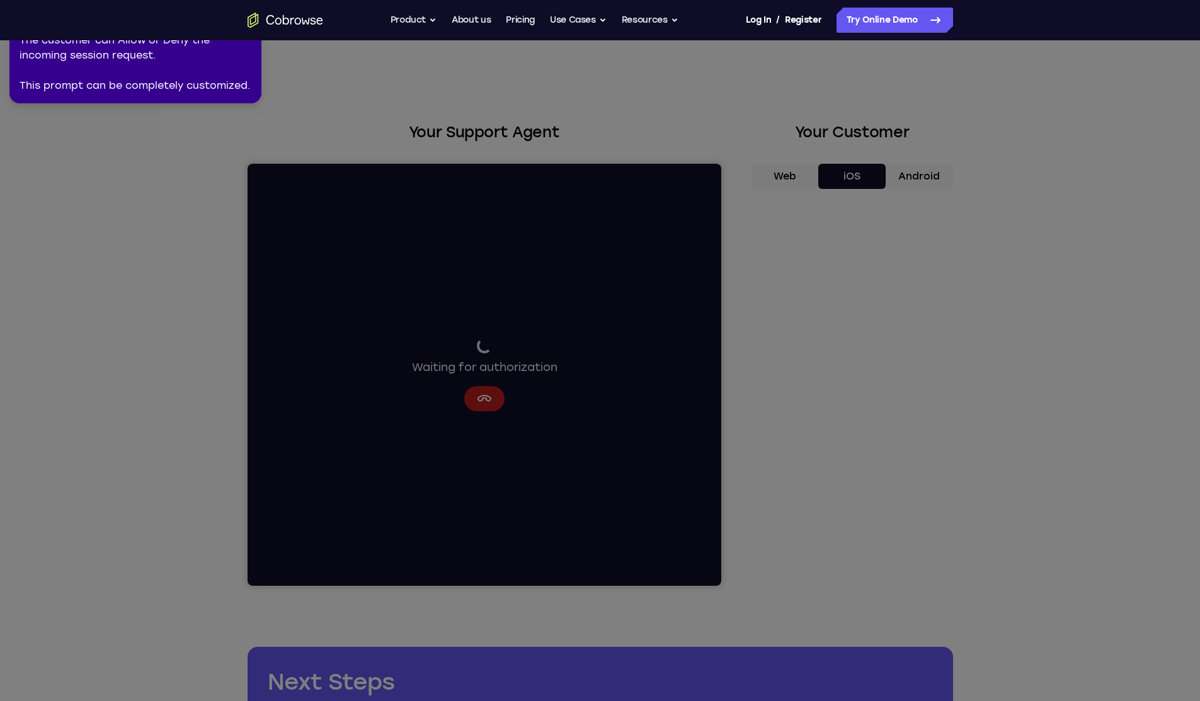
click at [366, 195] on icon at bounding box center [602, 348] width 1214 height 706
click at [842, 395] on icon at bounding box center [602, 348] width 1214 height 706
click at [223, 116] on icon at bounding box center [602, 348] width 1214 height 706
click at [191, 79] on div "The customer can Allow or Deny the incoming session request. This prompt can be…" at bounding box center [136, 63] width 232 height 60
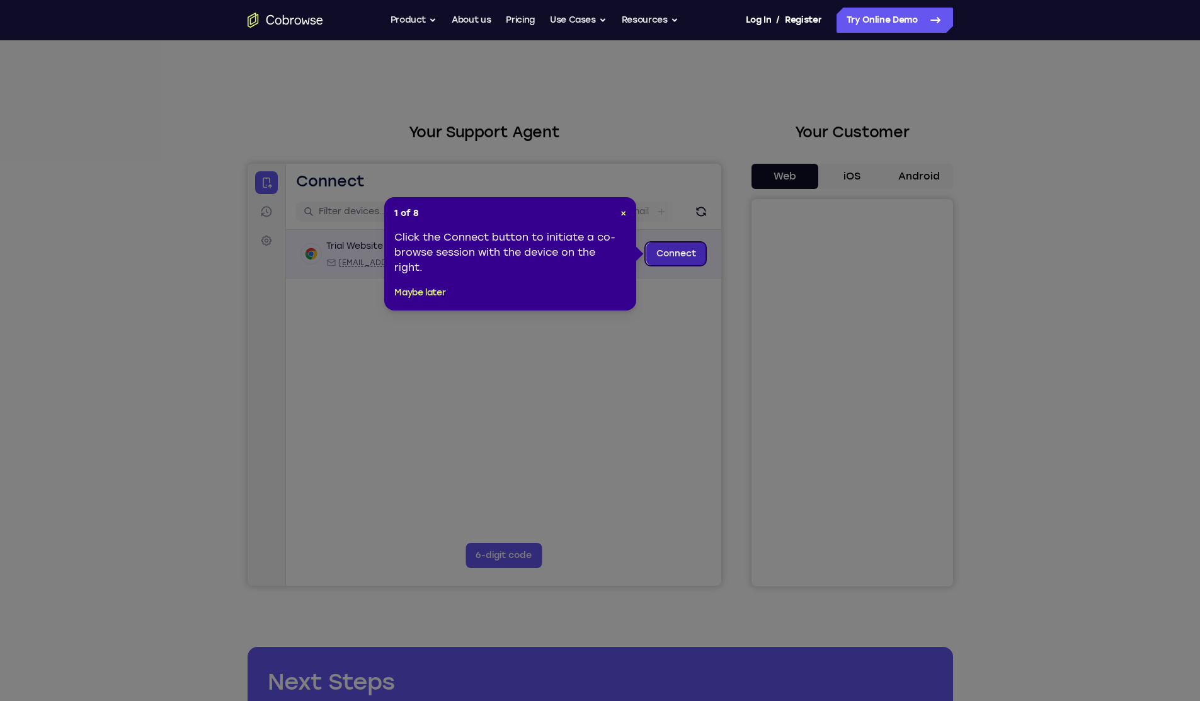
click at [689, 246] on link "Connect" at bounding box center [676, 253] width 60 height 23
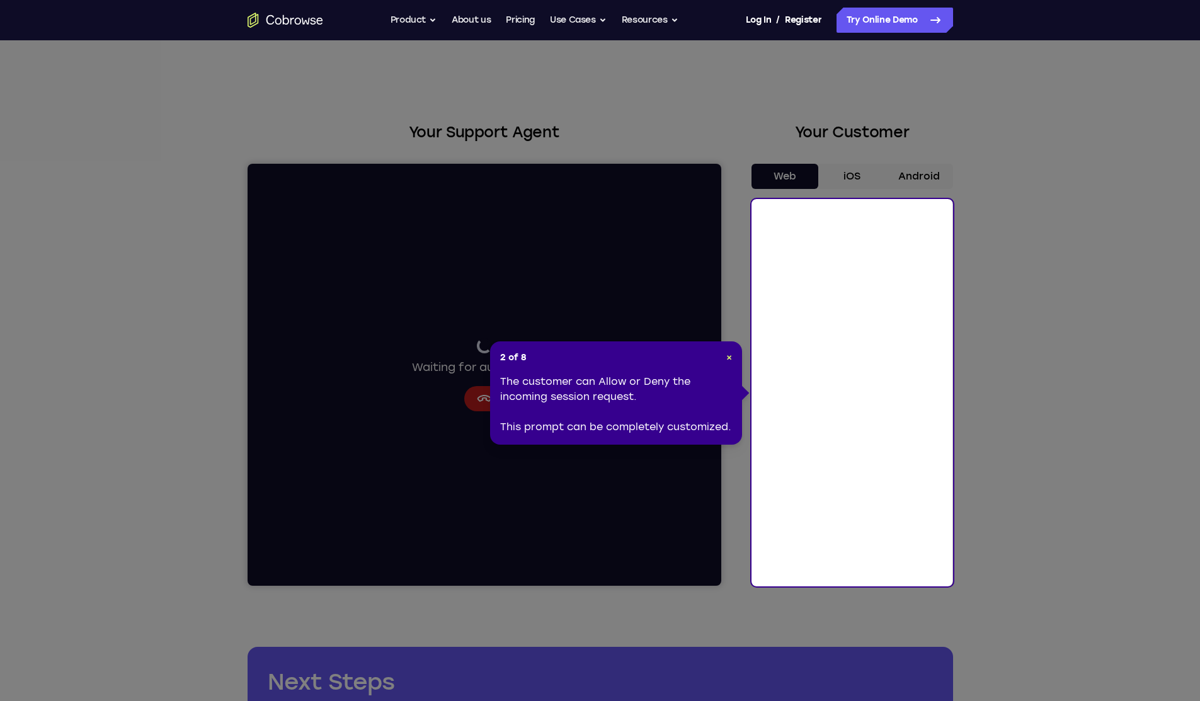
click at [724, 356] on header "2 of 8 ×" at bounding box center [616, 357] width 232 height 13
click at [727, 356] on span "×" at bounding box center [729, 357] width 6 height 11
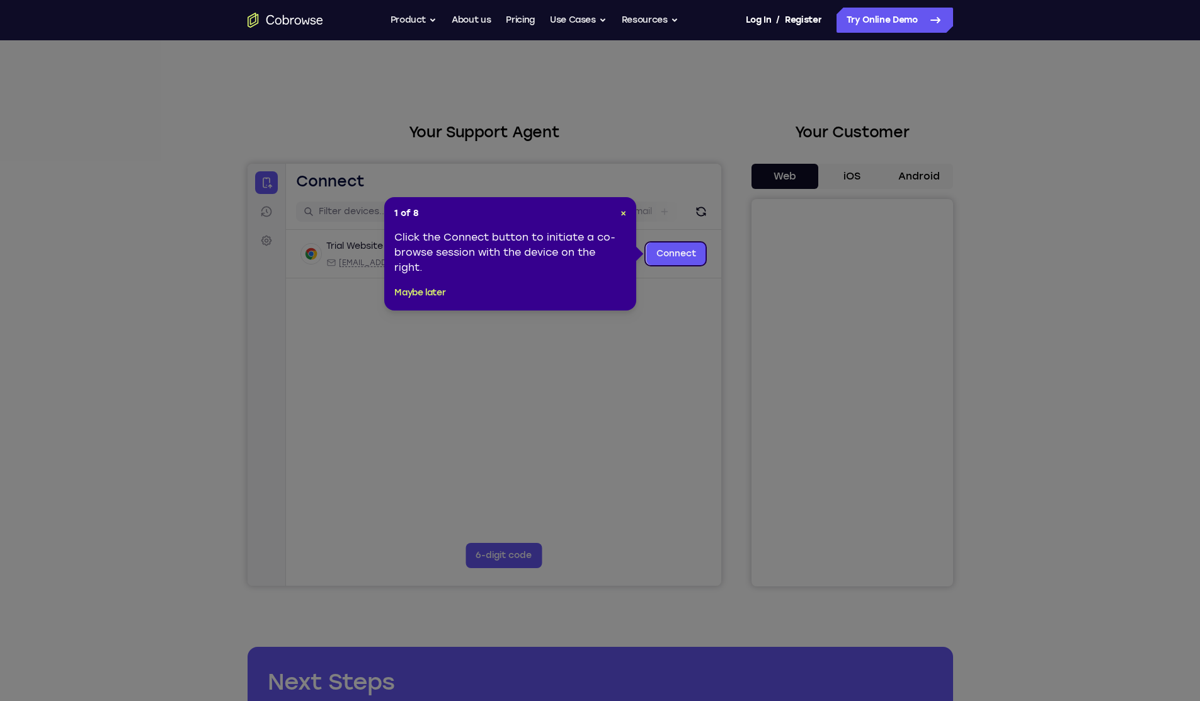
click at [622, 221] on div "1 of 8 × Click the Connect button to initiate a co-browse session with the devi…" at bounding box center [510, 253] width 252 height 113
click at [622, 214] on span "×" at bounding box center [623, 213] width 6 height 11
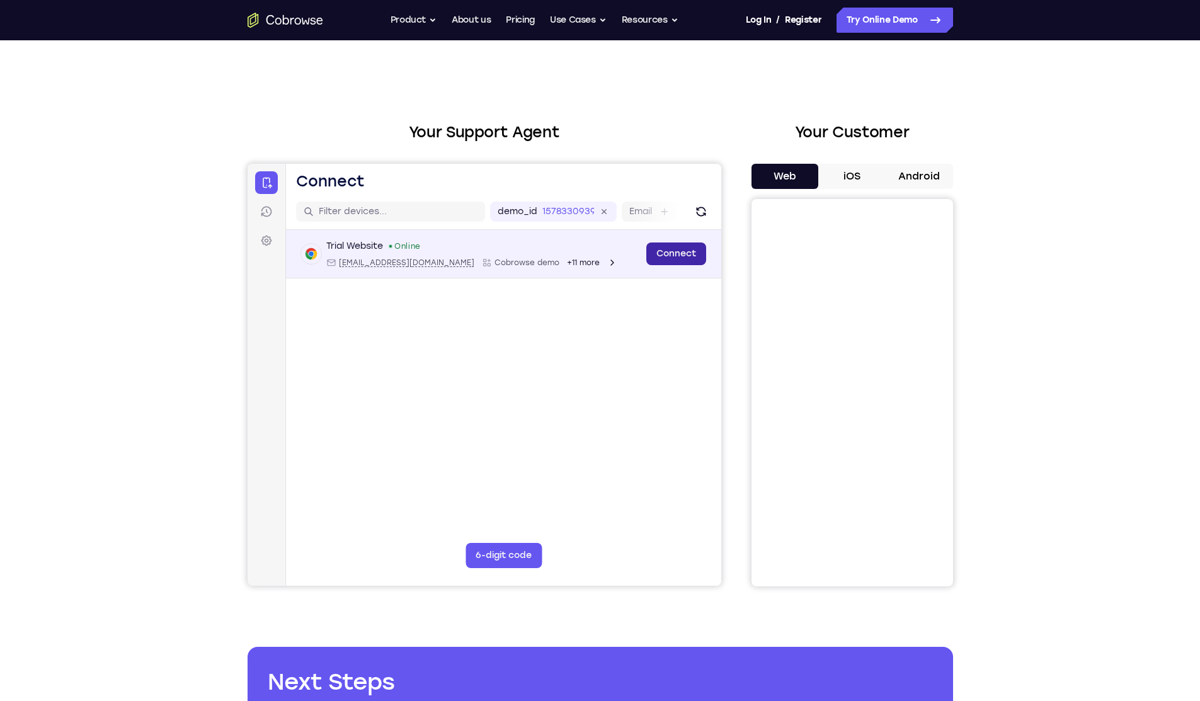
click at [690, 257] on link "Connect" at bounding box center [676, 253] width 60 height 23
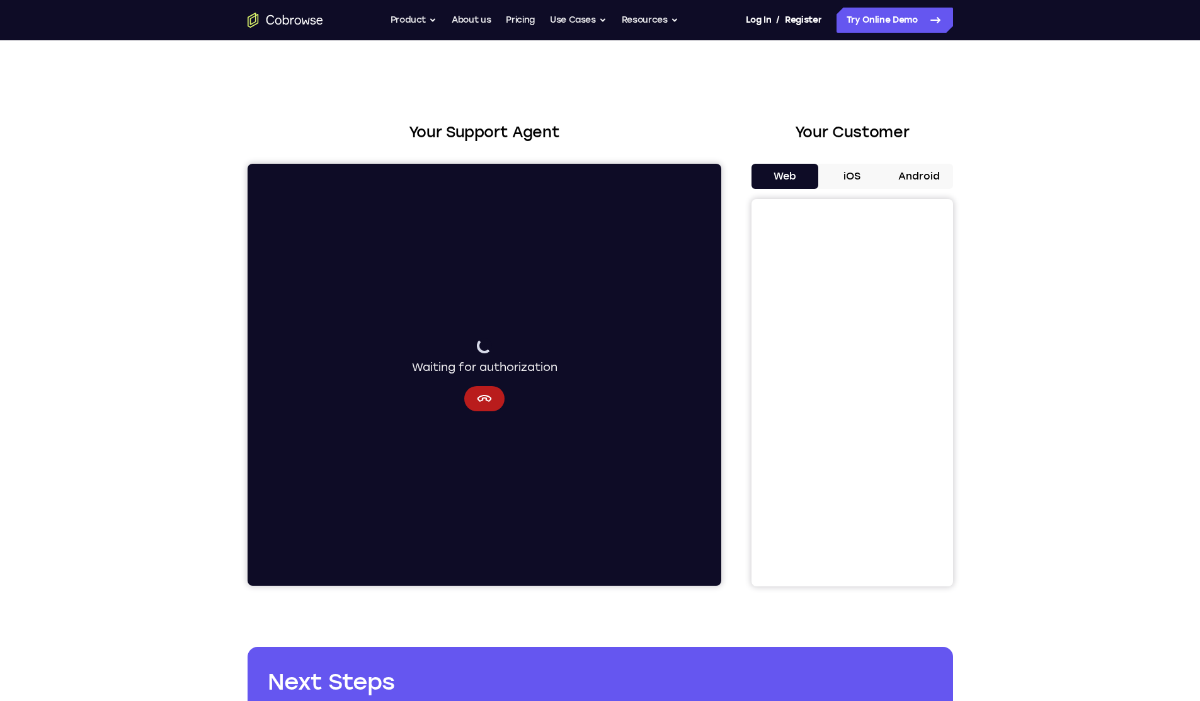
click at [851, 174] on button "iOS" at bounding box center [851, 176] width 67 height 25
click at [480, 397] on icon "Cancel" at bounding box center [484, 398] width 14 height 7
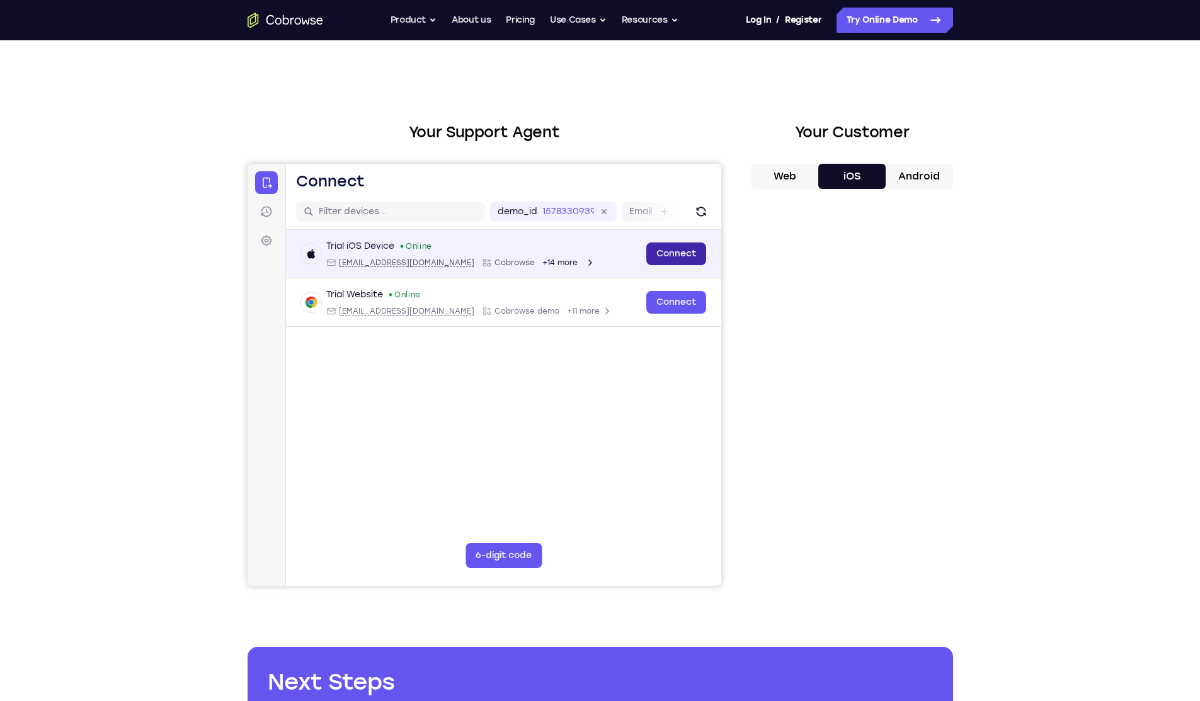
click at [677, 254] on link "Connect" at bounding box center [676, 253] width 60 height 23
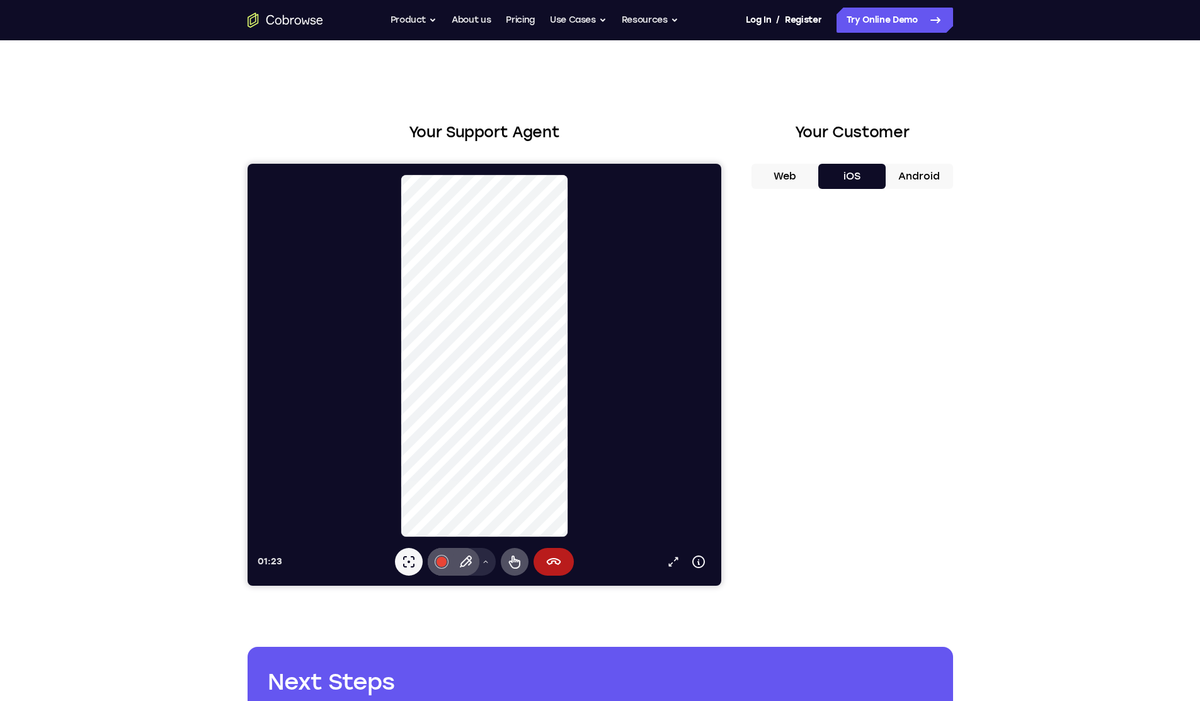
click at [793, 173] on button "Web" at bounding box center [784, 176] width 67 height 25
click at [847, 176] on button "iOS" at bounding box center [851, 176] width 67 height 25
click at [935, 181] on button "Android" at bounding box center [919, 176] width 67 height 25
click at [866, 174] on button "iOS" at bounding box center [851, 176] width 67 height 25
click at [423, 20] on button "Product" at bounding box center [413, 20] width 47 height 25
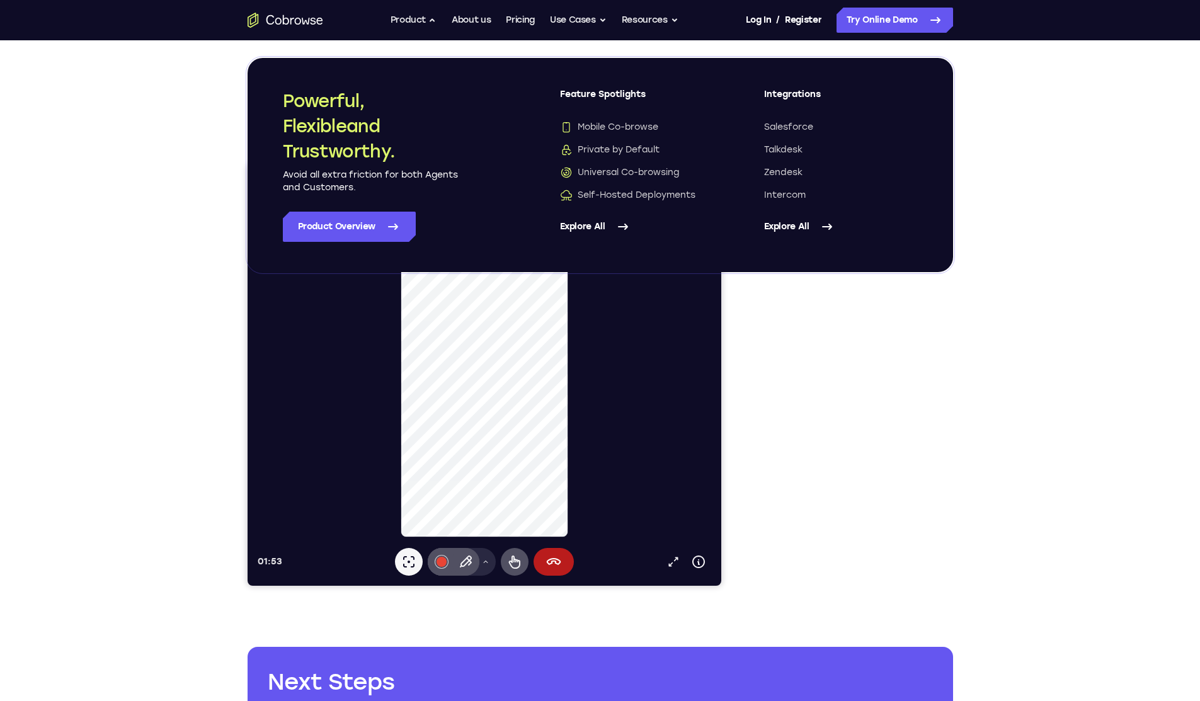
click at [1134, 292] on div "Your Support Agent Your Customer Web iOS Android Next Steps We’d be happy to gi…" at bounding box center [600, 455] width 1200 height 831
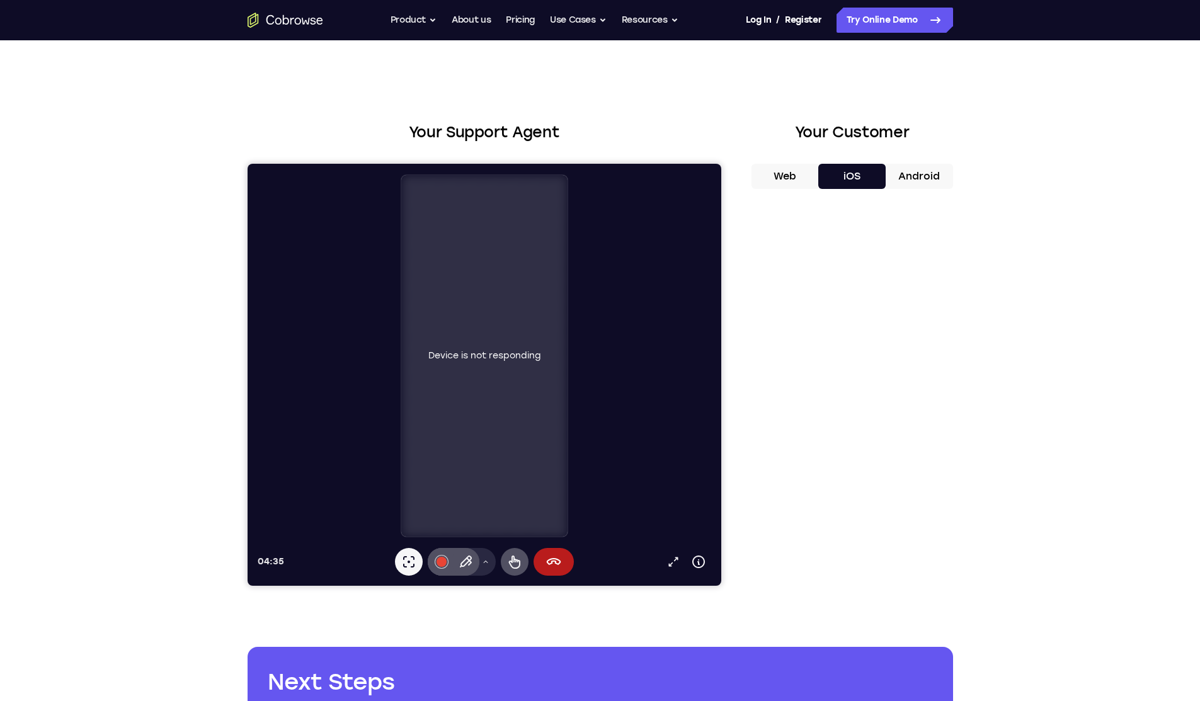
click at [464, 431] on div "Device is not responding" at bounding box center [484, 356] width 166 height 362
click at [700, 561] on icon at bounding box center [697, 561] width 15 height 15
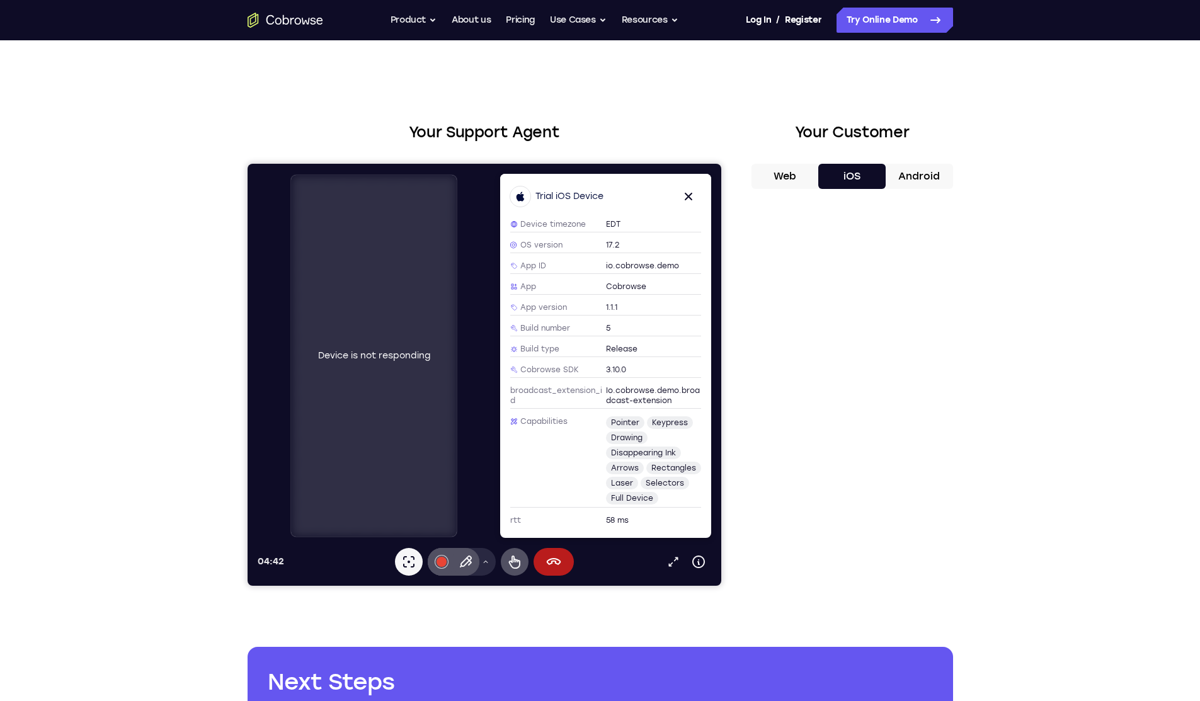
scroll to position [63, 0]
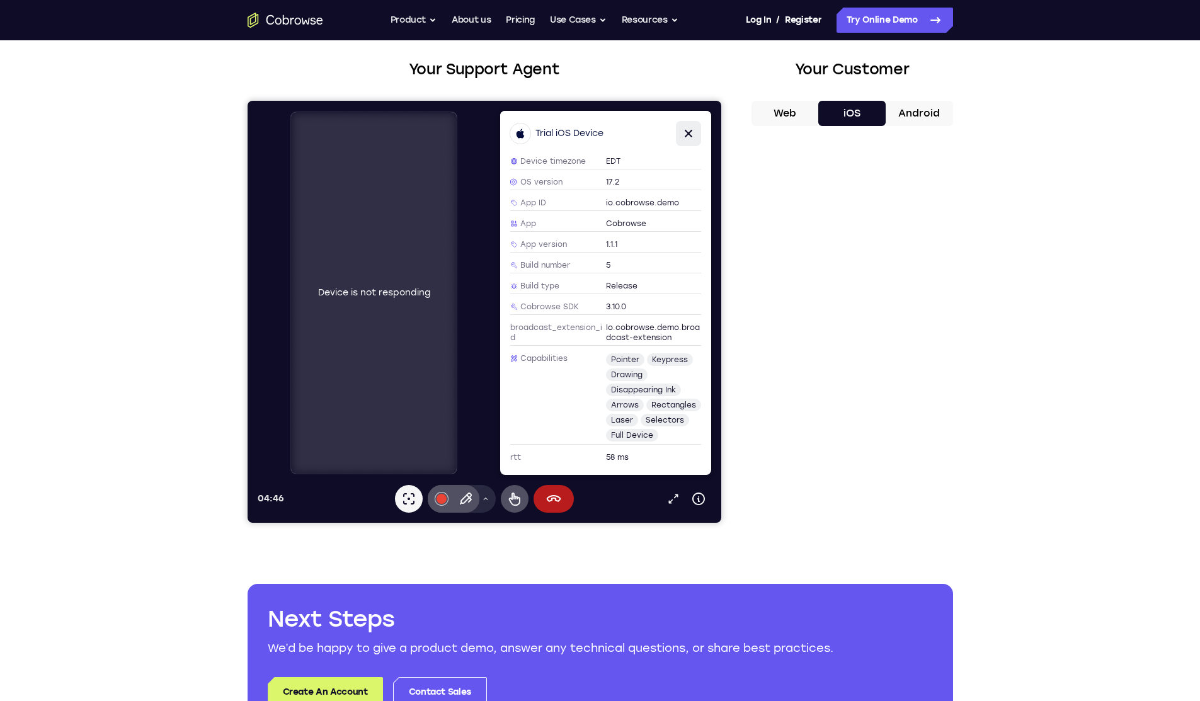
click at [681, 132] on icon at bounding box center [687, 133] width 15 height 15
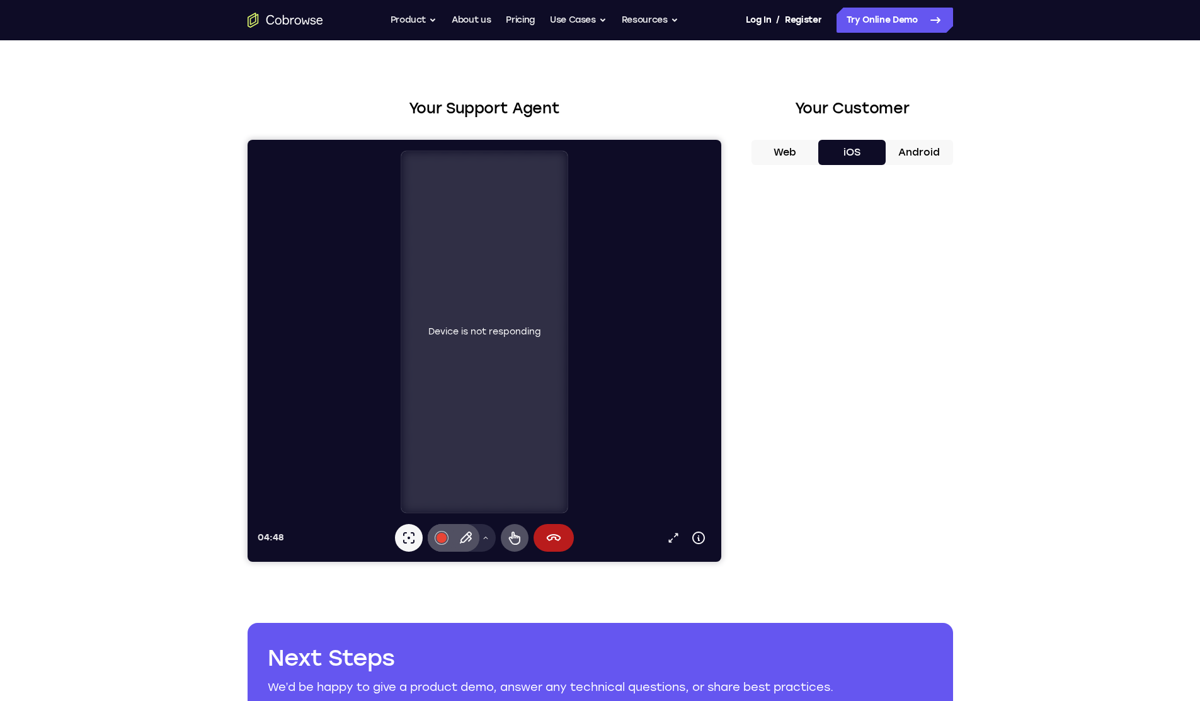
scroll to position [0, 0]
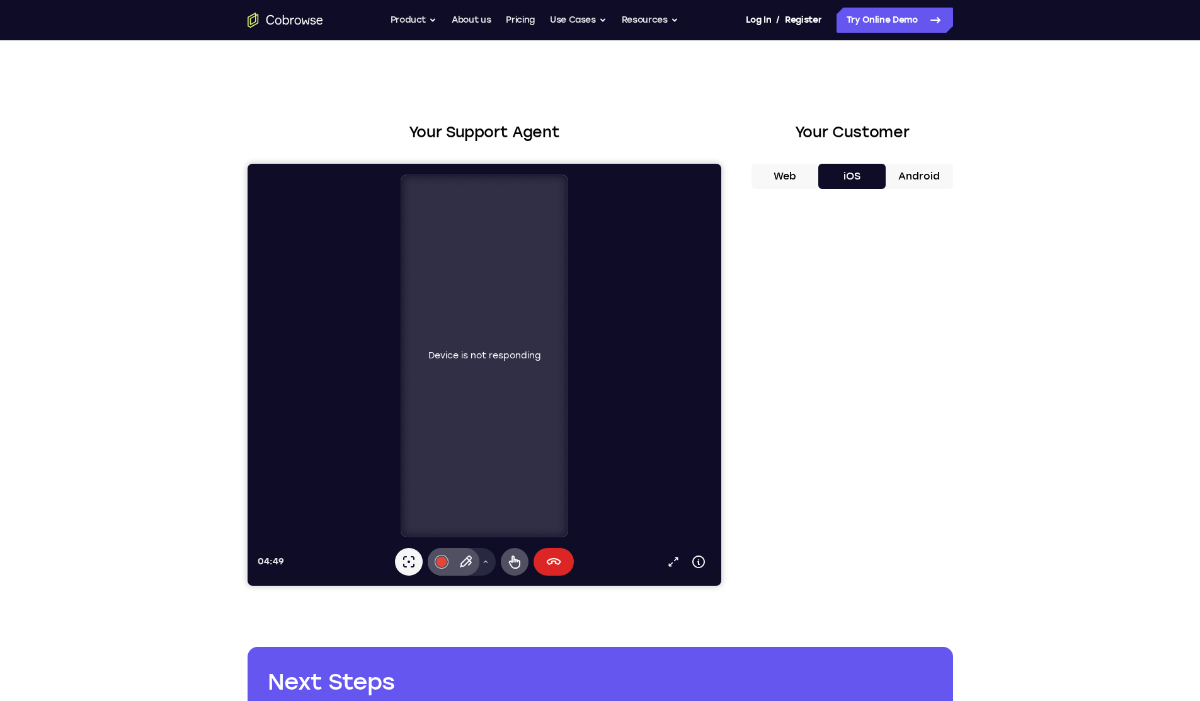
click at [541, 567] on button "End session" at bounding box center [553, 562] width 40 height 28
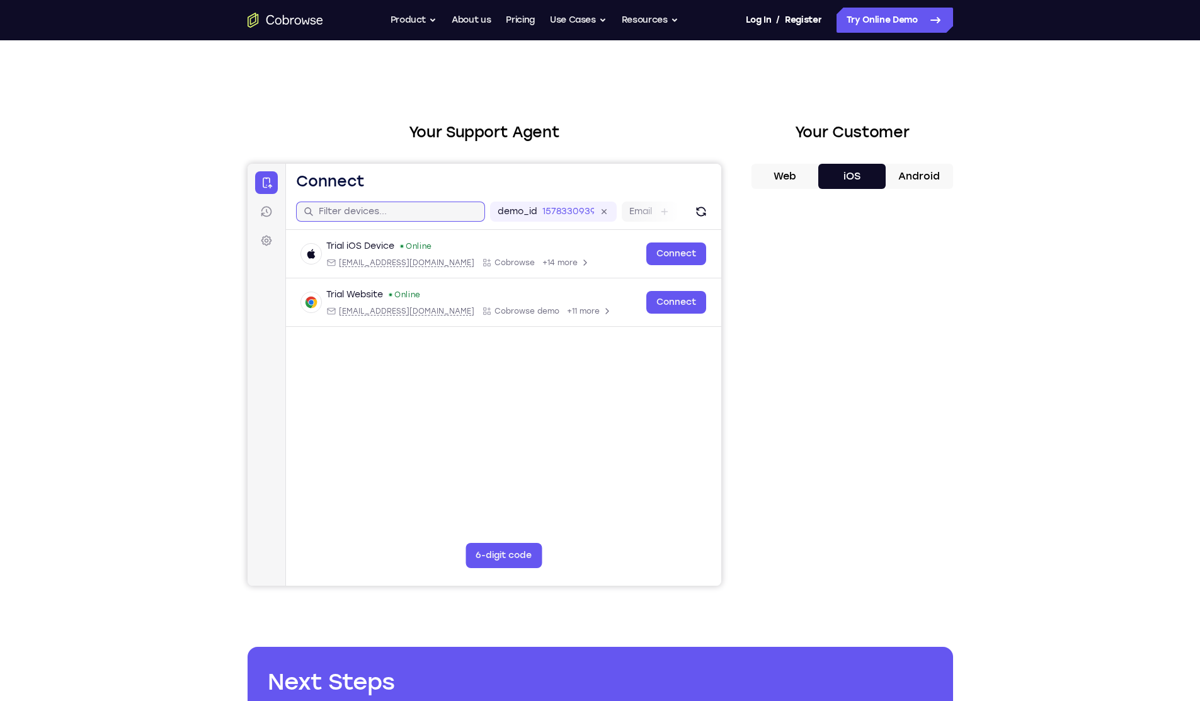
drag, startPoint x: 387, startPoint y: 214, endPoint x: 472, endPoint y: 213, distance: 84.4
click at [394, 214] on input "text" at bounding box center [397, 211] width 159 height 13
click at [564, 212] on div "demo_id 1578330939 1578330939 Email User ID Device ID Device name" at bounding box center [705, 212] width 432 height 20
click at [358, 214] on input "text" at bounding box center [332, 211] width 159 height 13
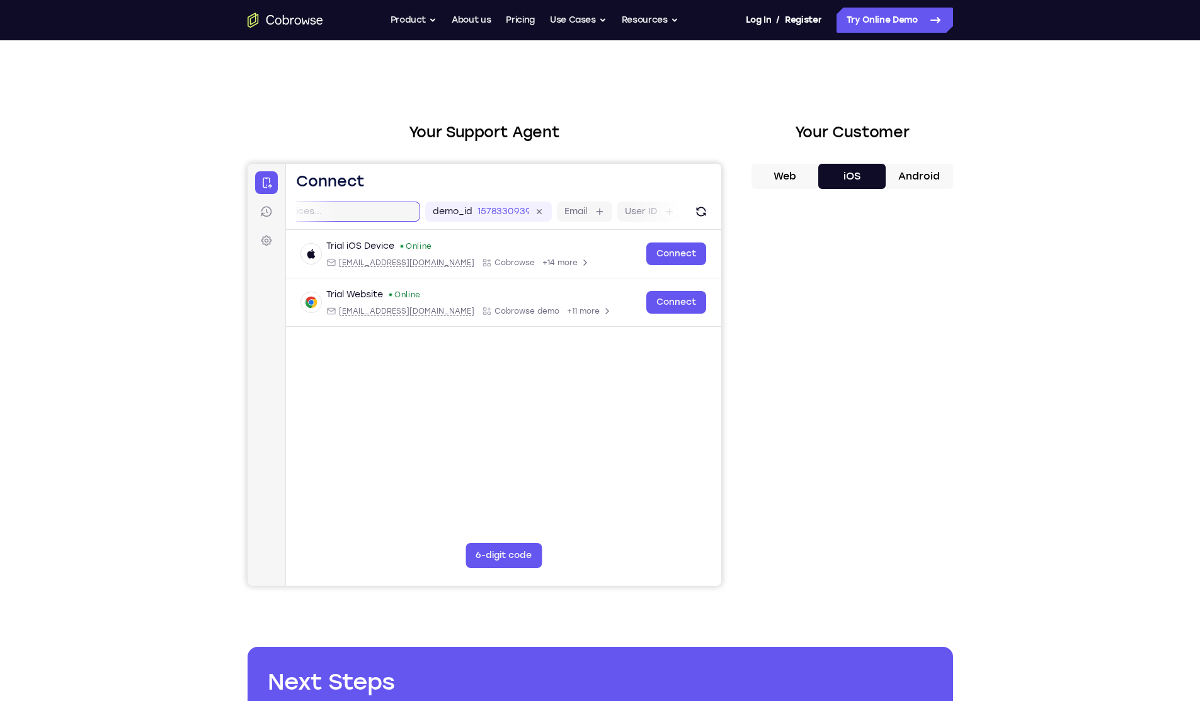
scroll to position [0, 0]
click at [852, 14] on link "Try Online Demo" at bounding box center [894, 20] width 117 height 25
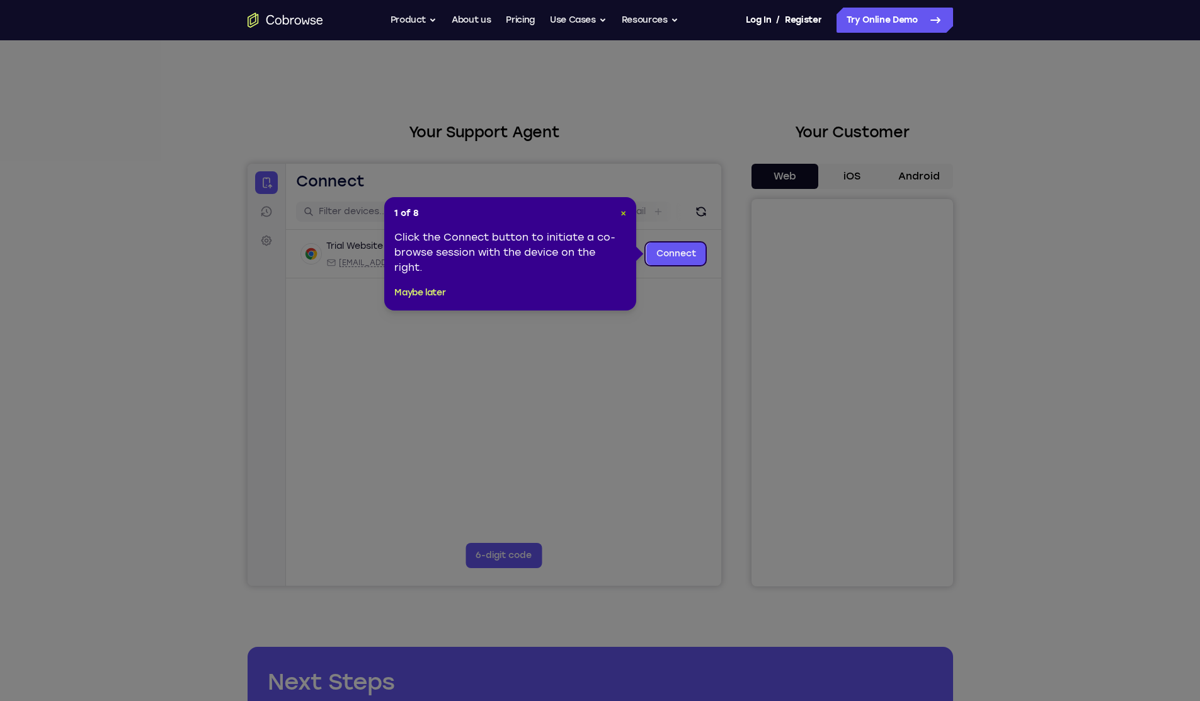
click at [622, 212] on span "×" at bounding box center [623, 213] width 6 height 11
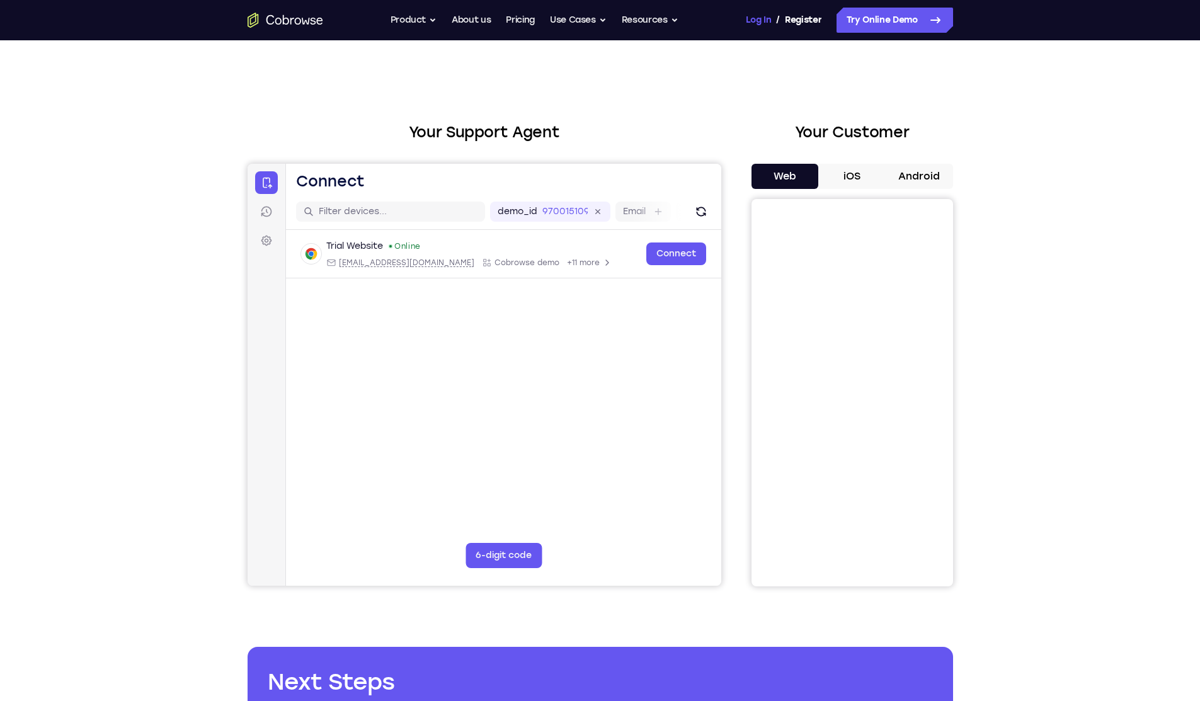
click at [760, 20] on link "Log In" at bounding box center [758, 20] width 25 height 25
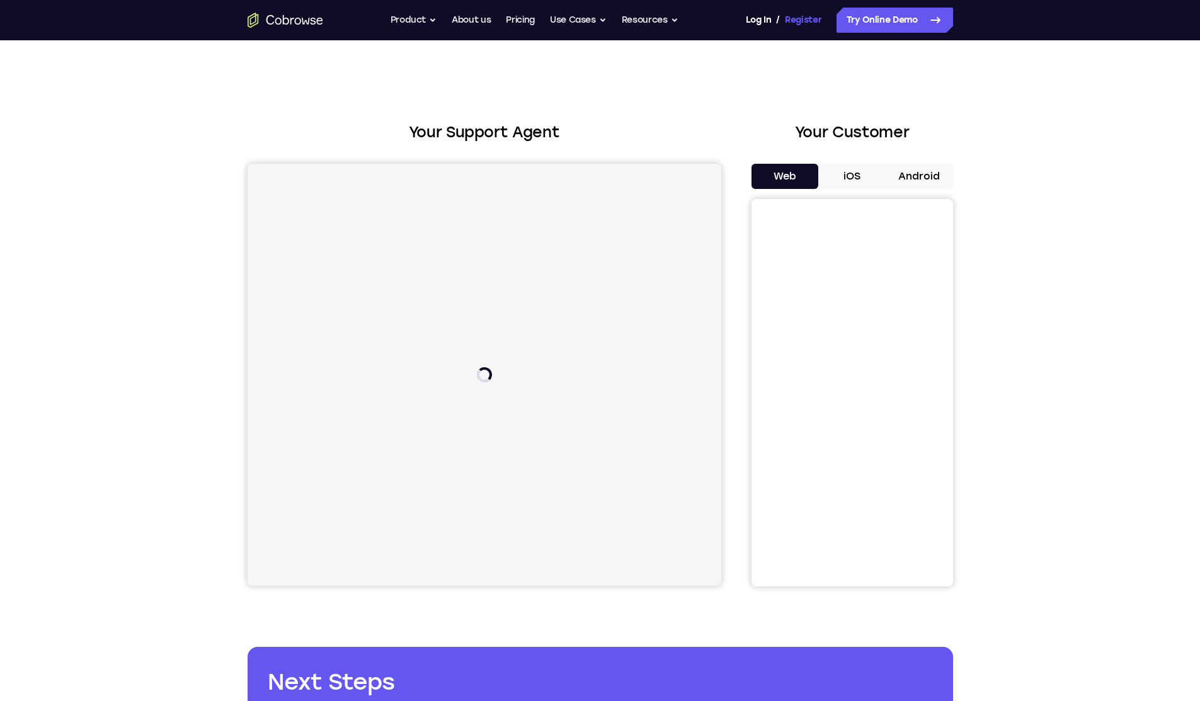
click at [802, 23] on link "Register" at bounding box center [803, 20] width 37 height 25
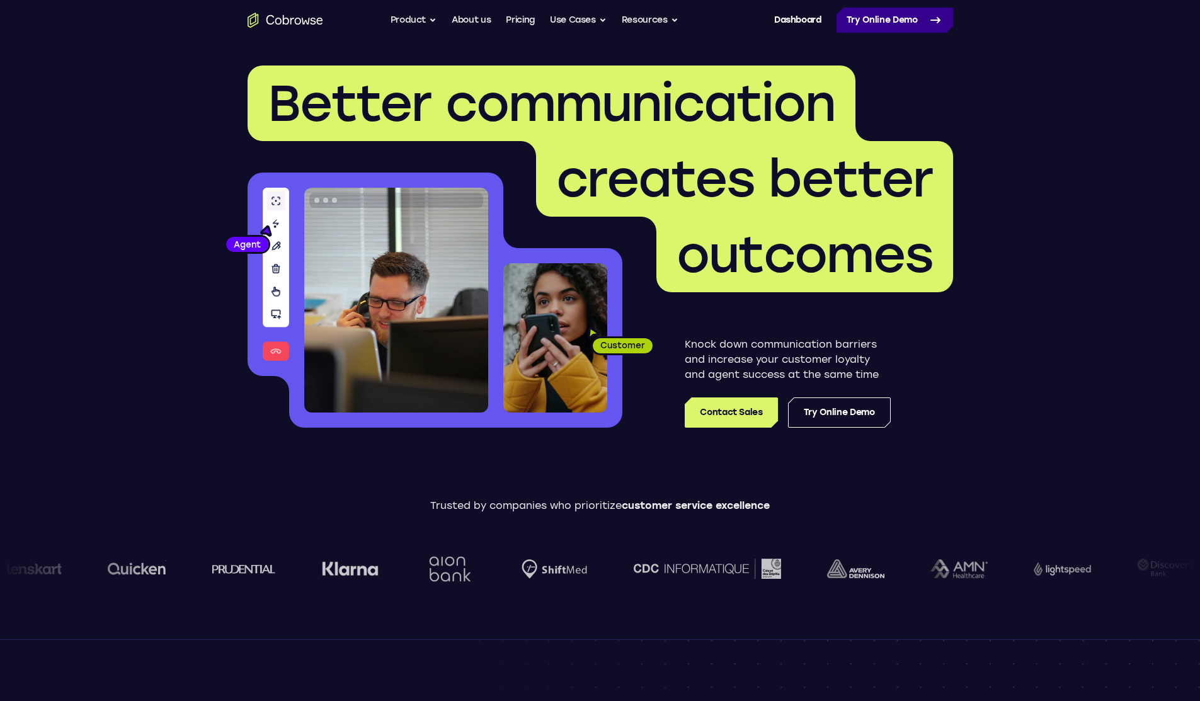
click at [889, 17] on link "Try Online Demo" at bounding box center [894, 20] width 117 height 25
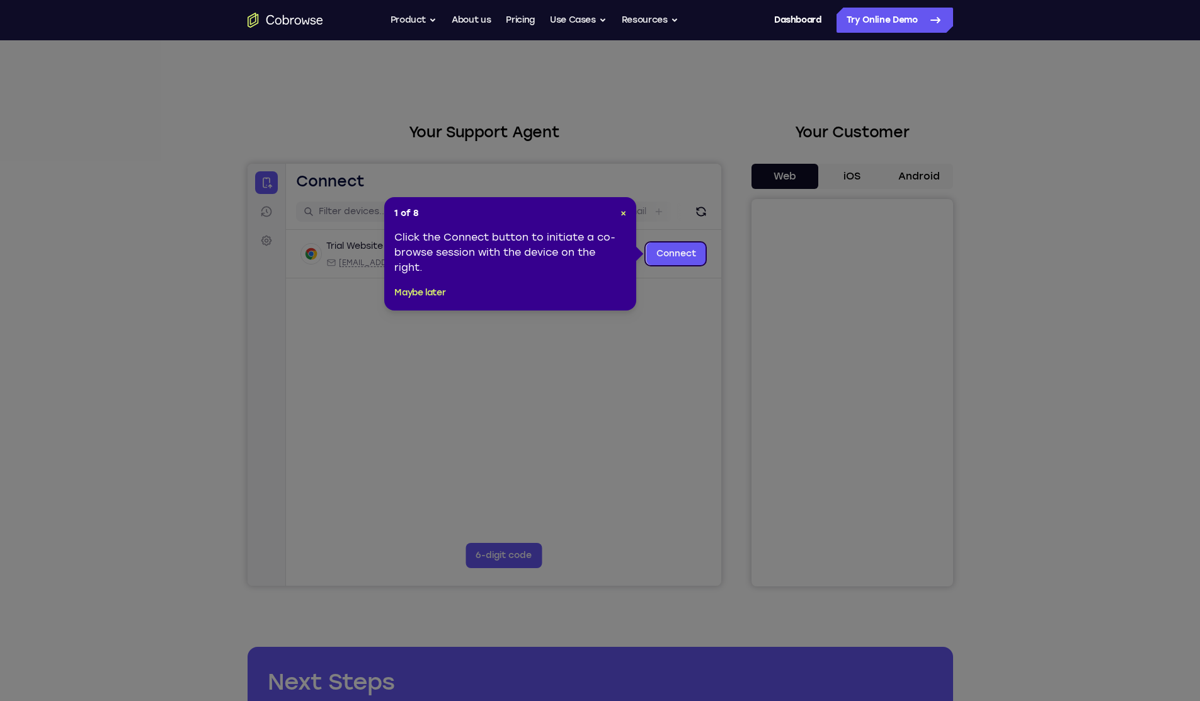
click at [647, 164] on icon at bounding box center [604, 350] width 1209 height 701
click at [521, 387] on icon at bounding box center [604, 350] width 1209 height 701
click at [659, 320] on icon at bounding box center [604, 350] width 1209 height 701
click at [621, 213] on span "×" at bounding box center [623, 213] width 6 height 11
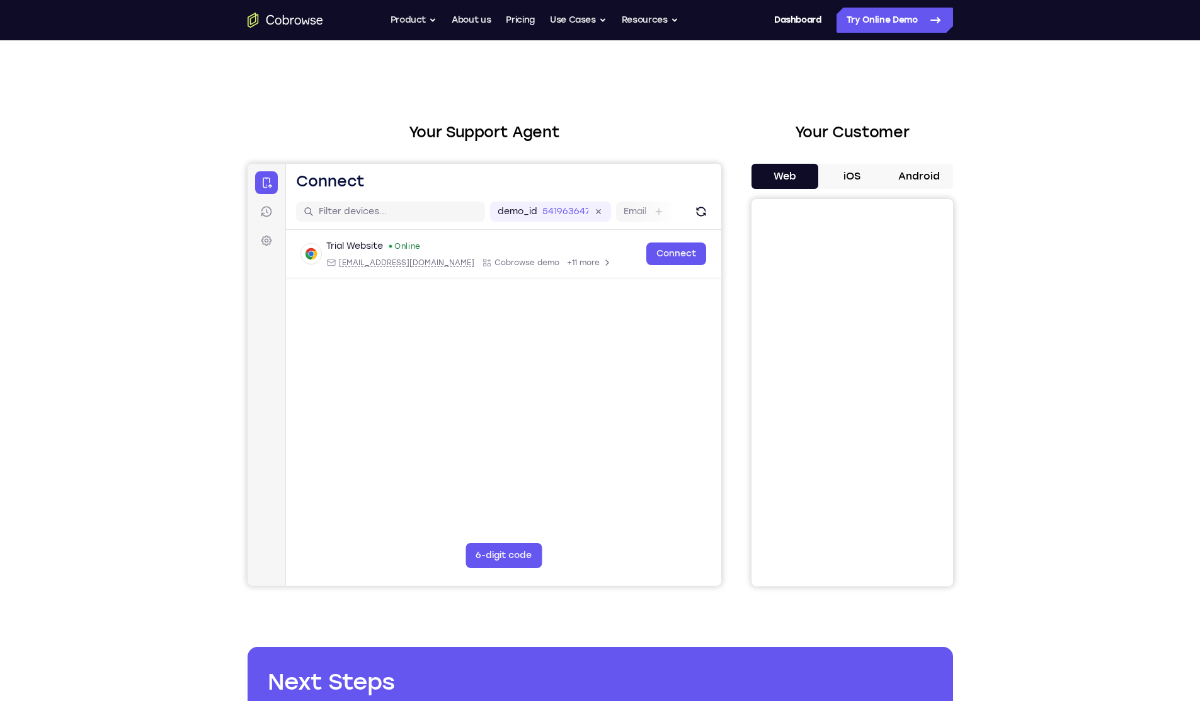
click at [848, 175] on button "iOS" at bounding box center [851, 176] width 67 height 25
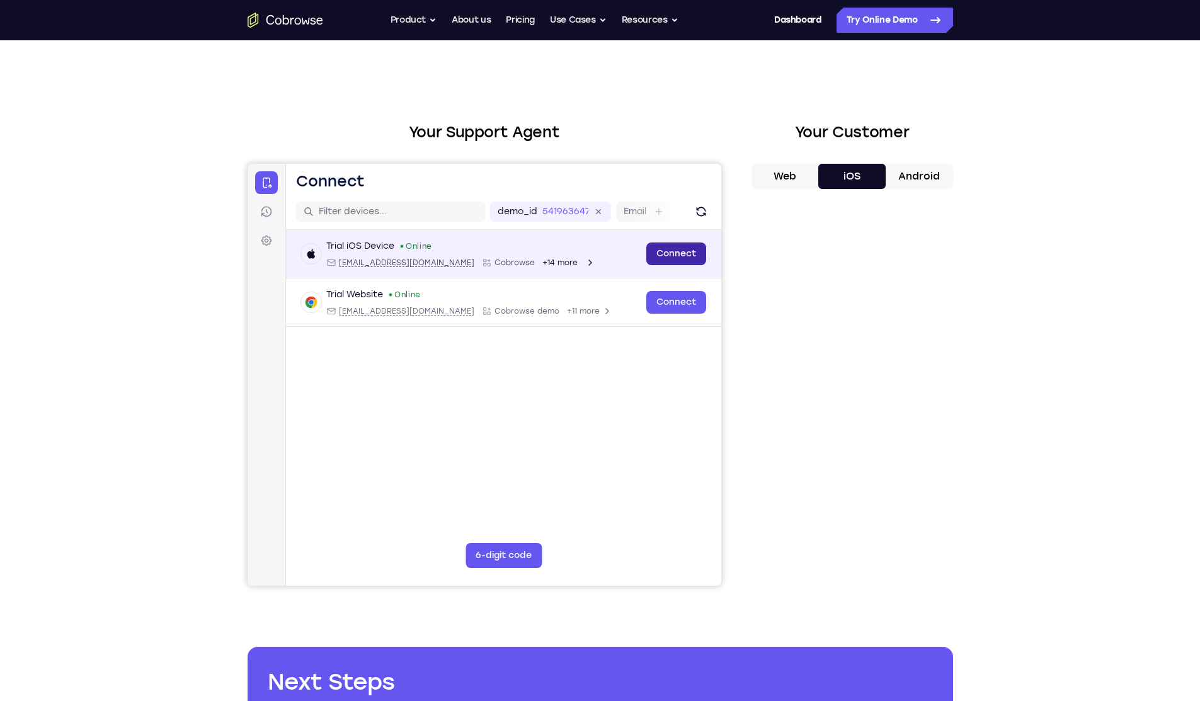
click at [665, 253] on link "Connect" at bounding box center [676, 253] width 60 height 23
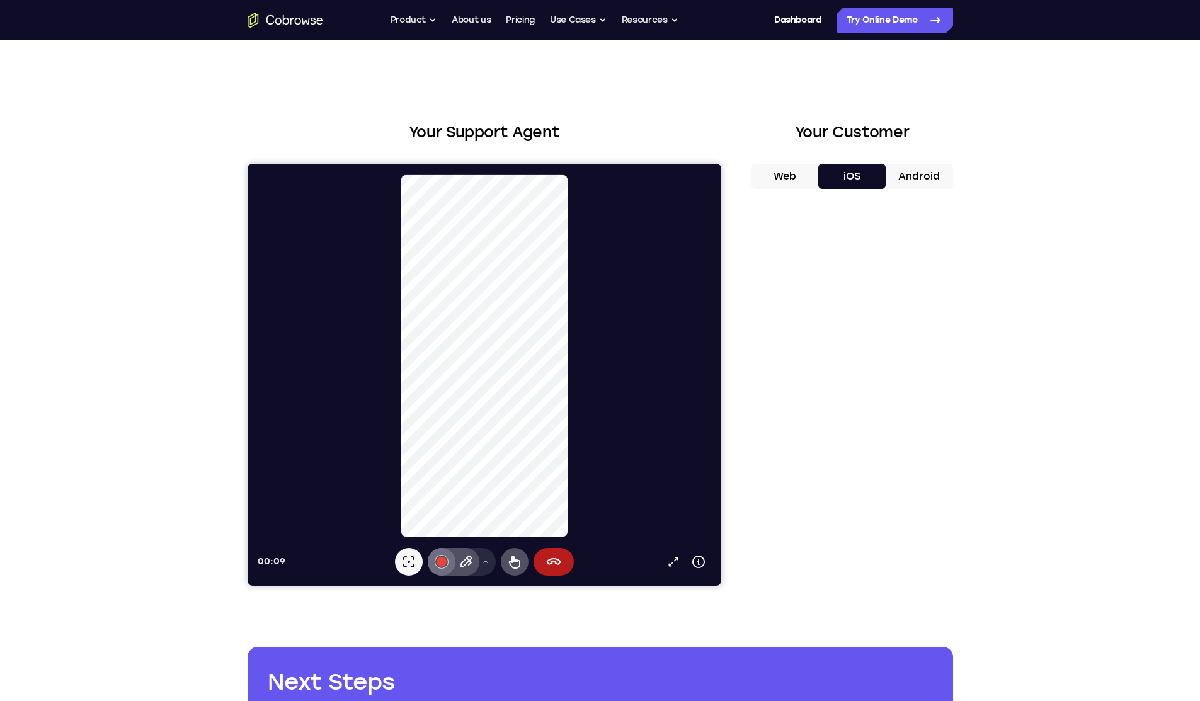
click at [447, 561] on button "#e94435" at bounding box center [441, 562] width 28 height 28
click at [416, 564] on button "Laser pointer" at bounding box center [408, 562] width 28 height 28
click at [411, 569] on button "Laser pointer" at bounding box center [408, 562] width 28 height 28
click at [513, 562] on icon at bounding box center [513, 561] width 15 height 15
click at [485, 561] on icon at bounding box center [485, 562] width 8 height 8
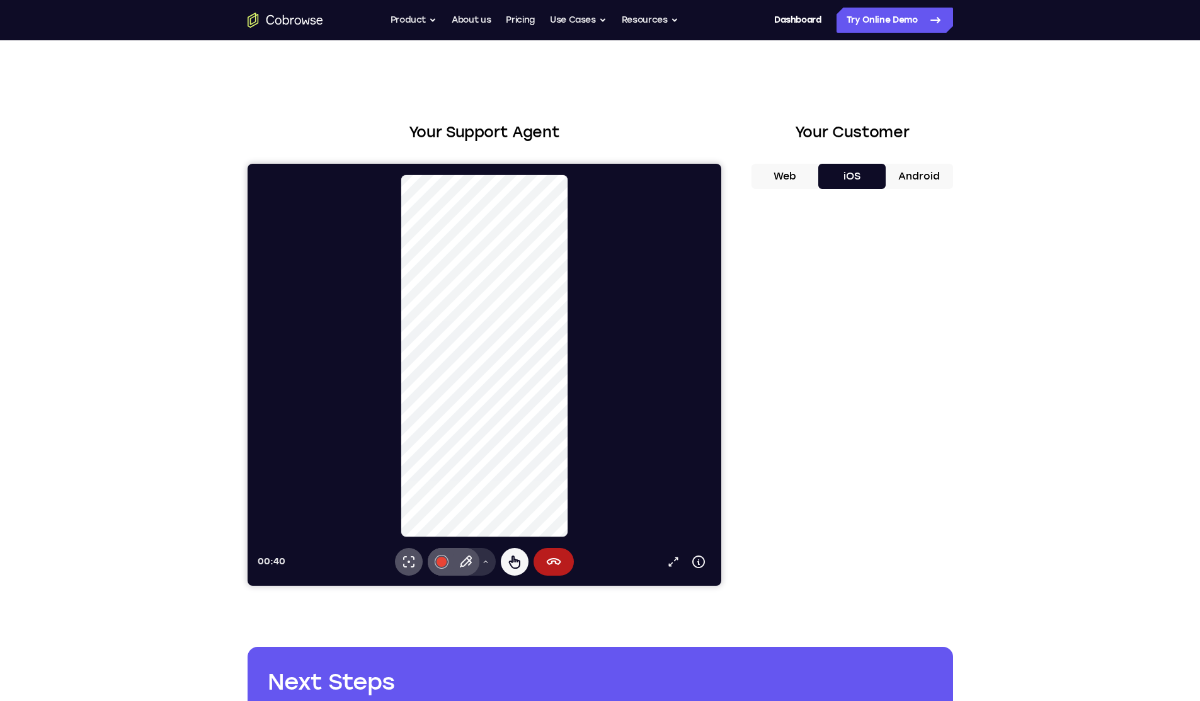
click at [489, 566] on button "Drawing tools menu" at bounding box center [485, 562] width 20 height 28
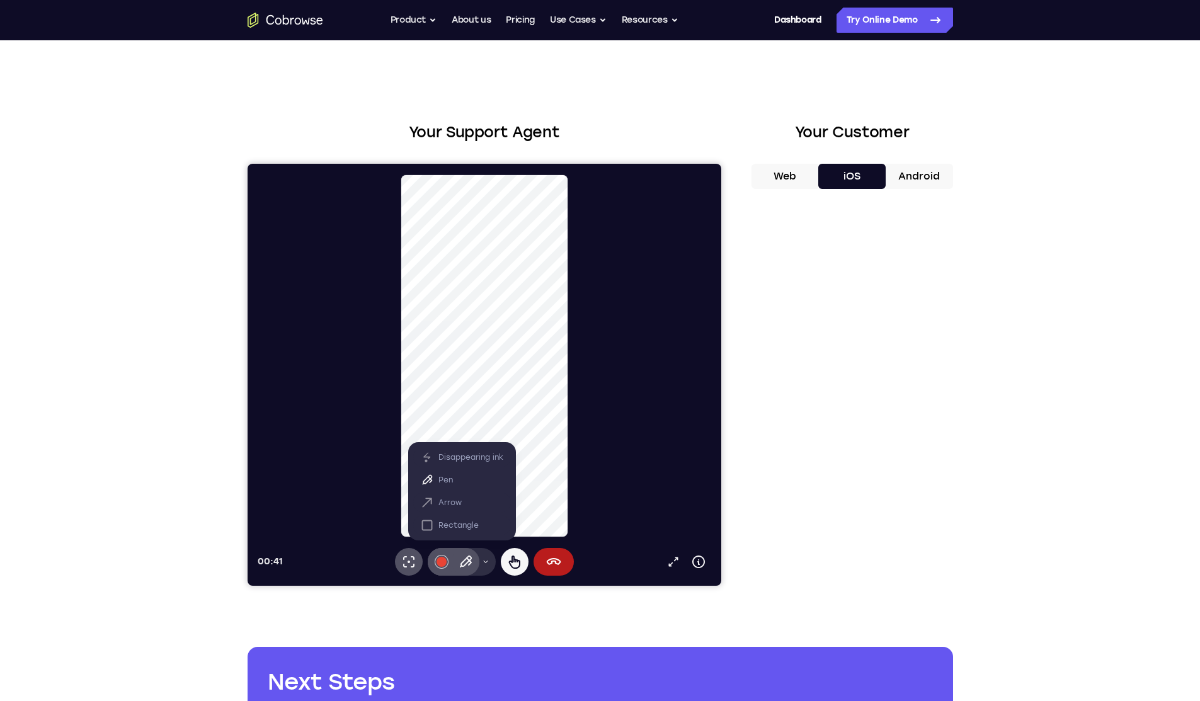
click at [489, 566] on button "Drawing tools menu" at bounding box center [485, 562] width 20 height 28
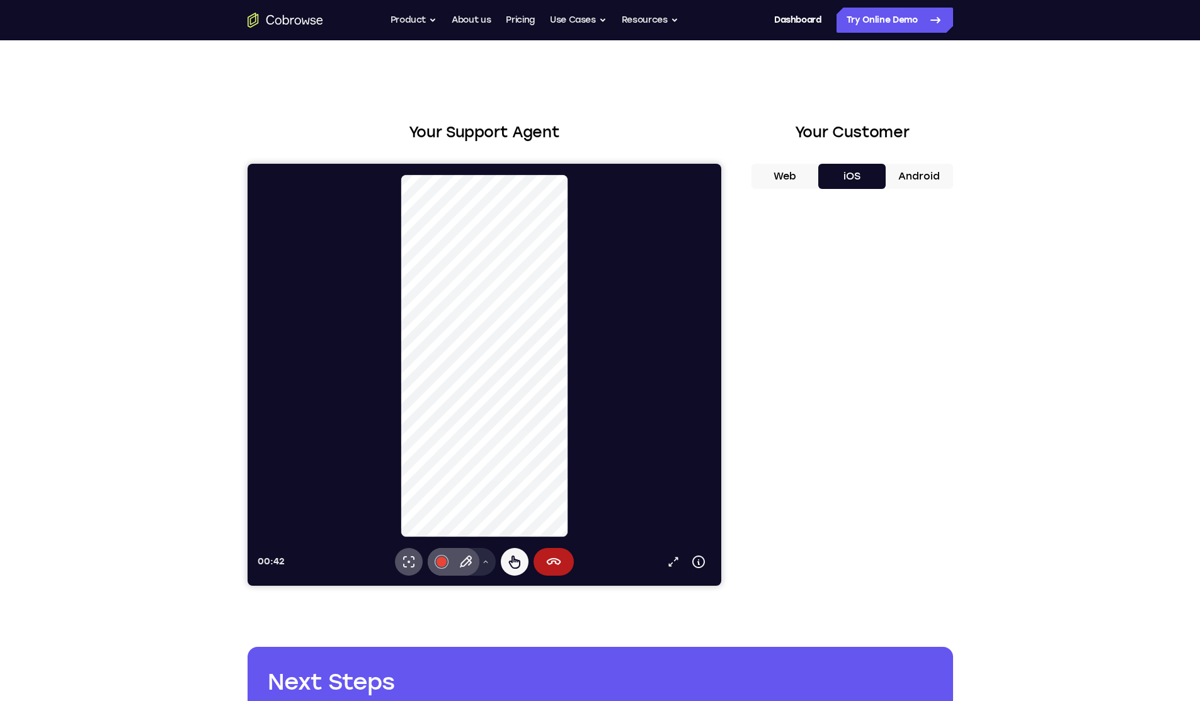
click at [422, 566] on div "Laser pointer #e94435 Pen Drawing tools menu Remote control End session" at bounding box center [483, 562] width 179 height 28
click at [419, 566] on button "Laser pointer" at bounding box center [408, 562] width 28 height 28
click at [814, 178] on button "Web" at bounding box center [784, 176] width 67 height 25
click at [839, 178] on button "iOS" at bounding box center [851, 176] width 67 height 25
click at [807, 179] on button "Web" at bounding box center [784, 176] width 67 height 25
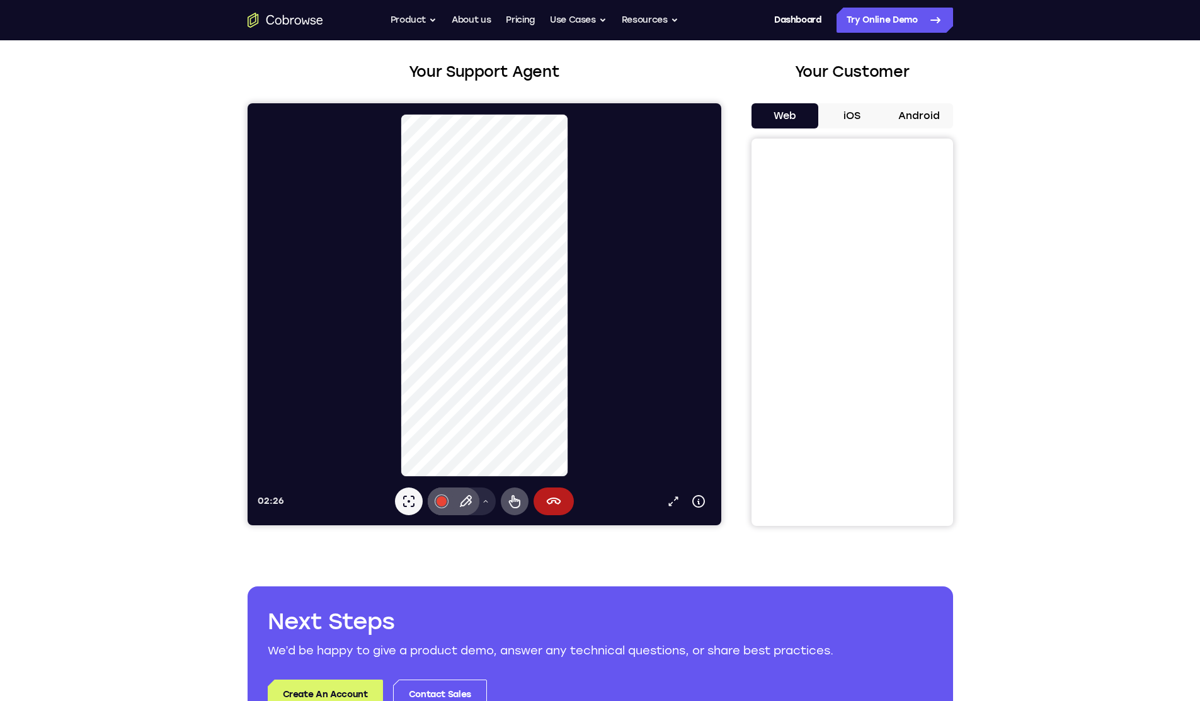
scroll to position [63, 0]
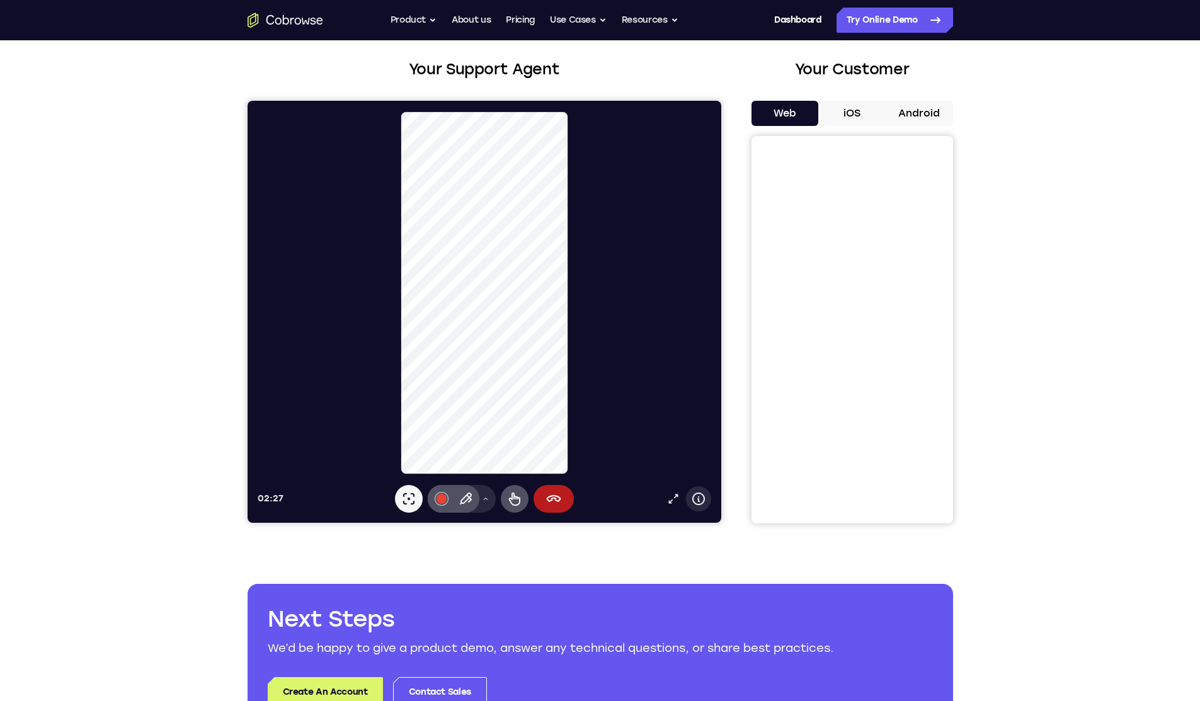
click at [699, 501] on icon at bounding box center [697, 498] width 15 height 15
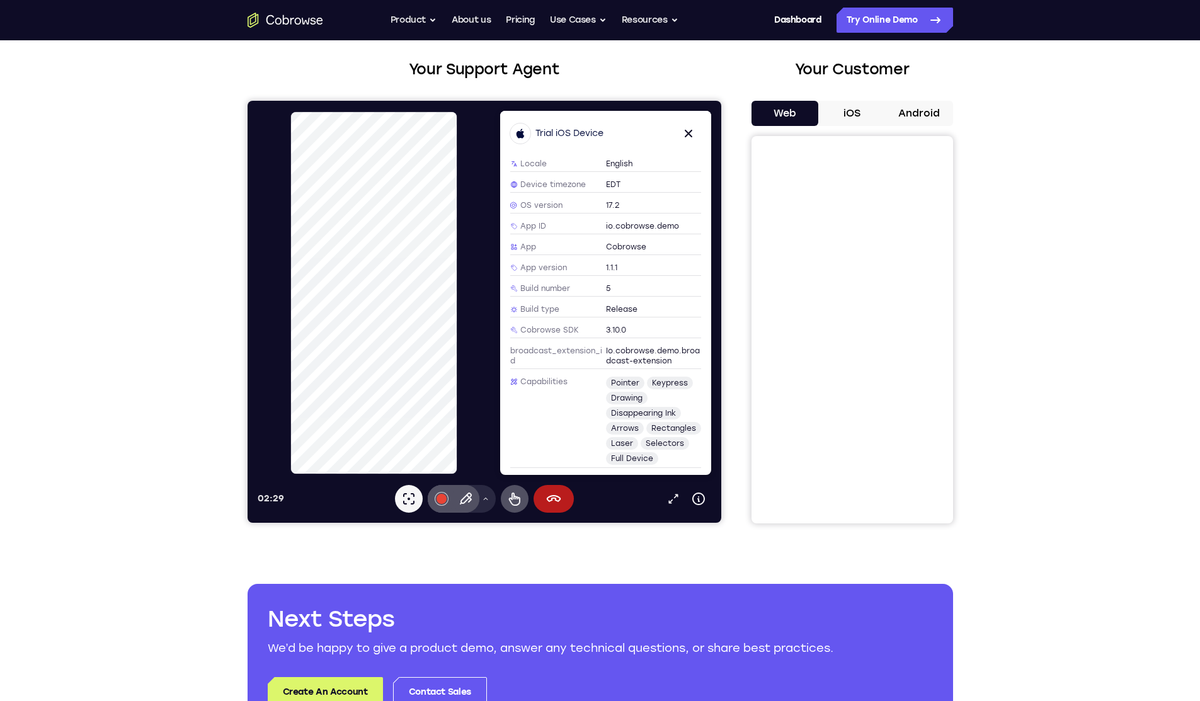
scroll to position [192, 0]
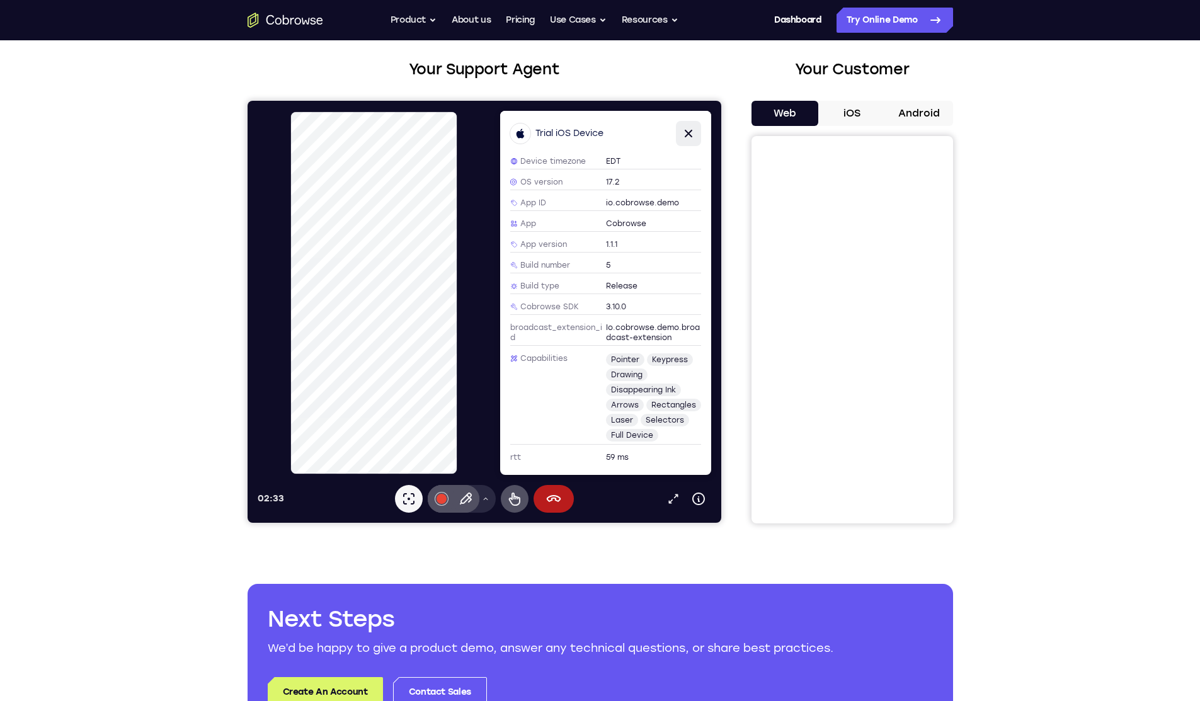
click at [696, 131] on button "Close" at bounding box center [687, 133] width 25 height 25
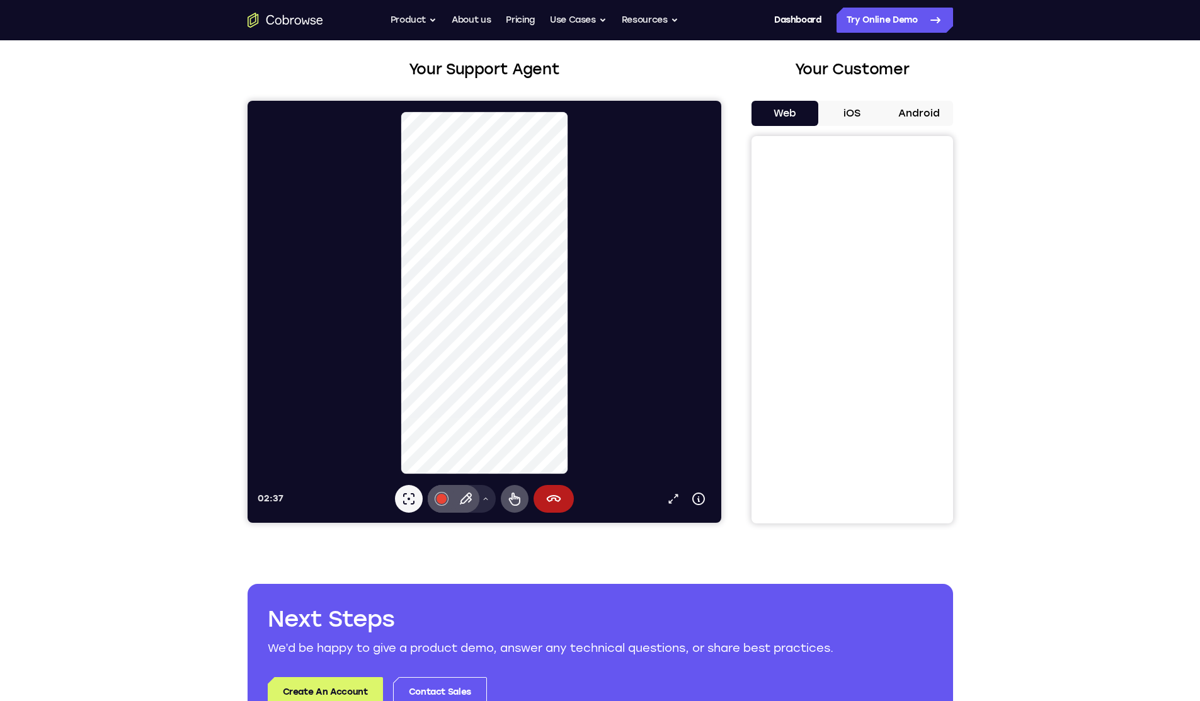
click at [850, 117] on button "iOS" at bounding box center [851, 113] width 67 height 25
click at [486, 498] on icon at bounding box center [485, 499] width 8 height 8
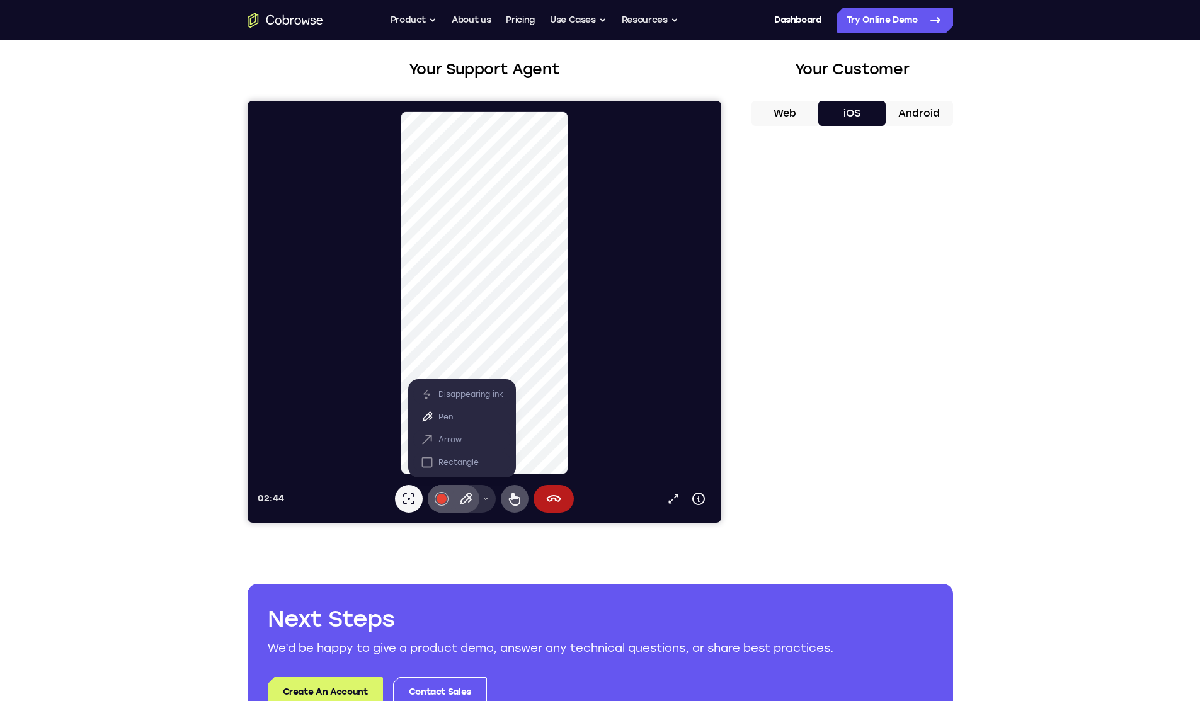
click at [486, 498] on icon at bounding box center [485, 499] width 8 height 8
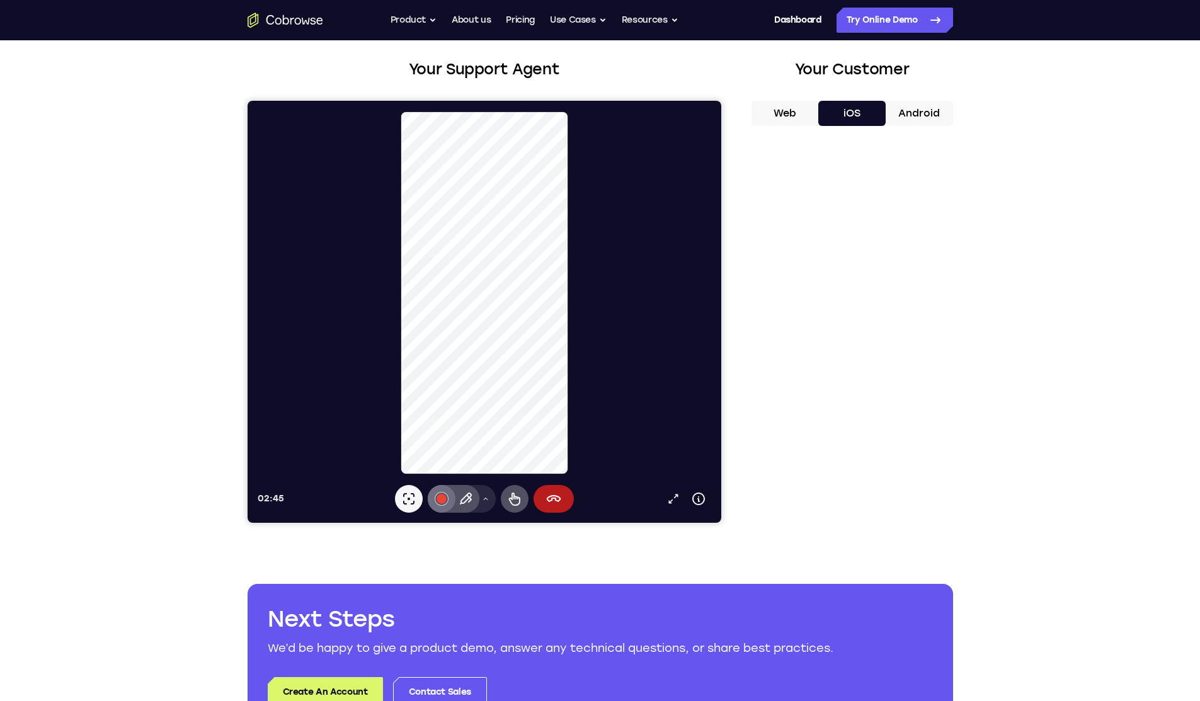
click at [442, 503] on div at bounding box center [441, 499] width 10 height 10
click at [469, 501] on icon at bounding box center [468, 498] width 6 height 8
click at [409, 495] on icon at bounding box center [408, 498] width 15 height 15
click at [450, 499] on button "#e94435" at bounding box center [441, 499] width 28 height 28
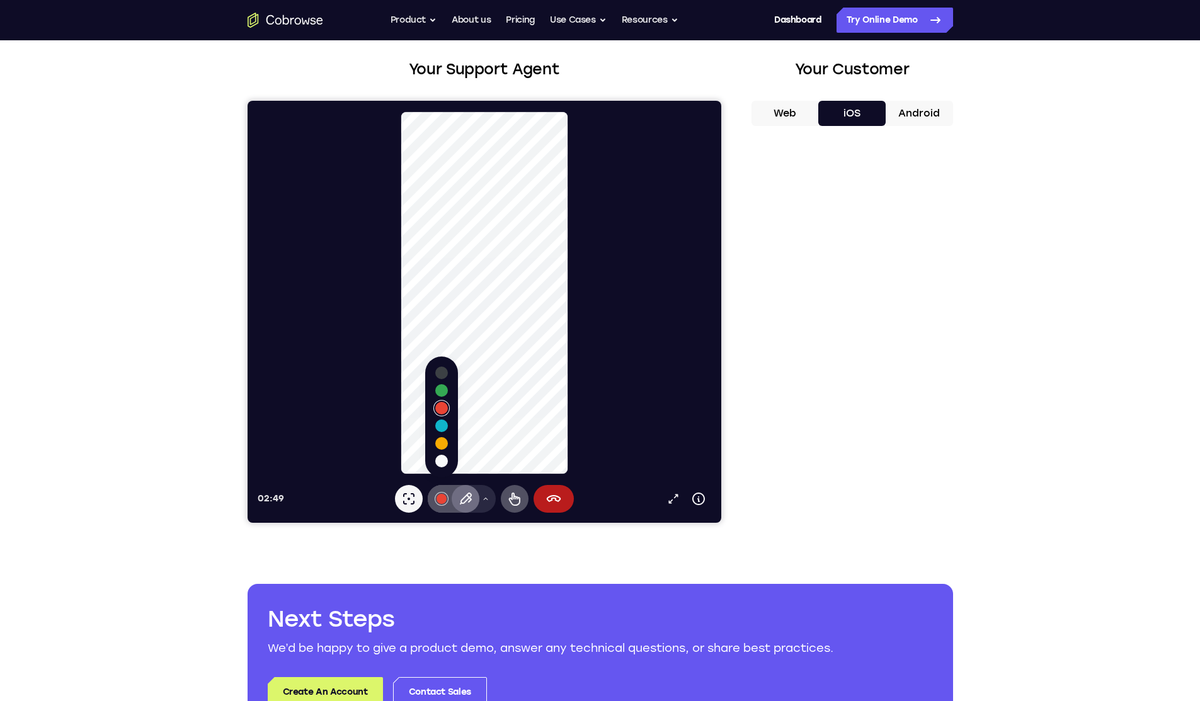
click at [464, 501] on icon at bounding box center [464, 498] width 15 height 15
click at [464, 496] on icon at bounding box center [465, 499] width 12 height 12
click at [414, 500] on icon at bounding box center [408, 498] width 15 height 15
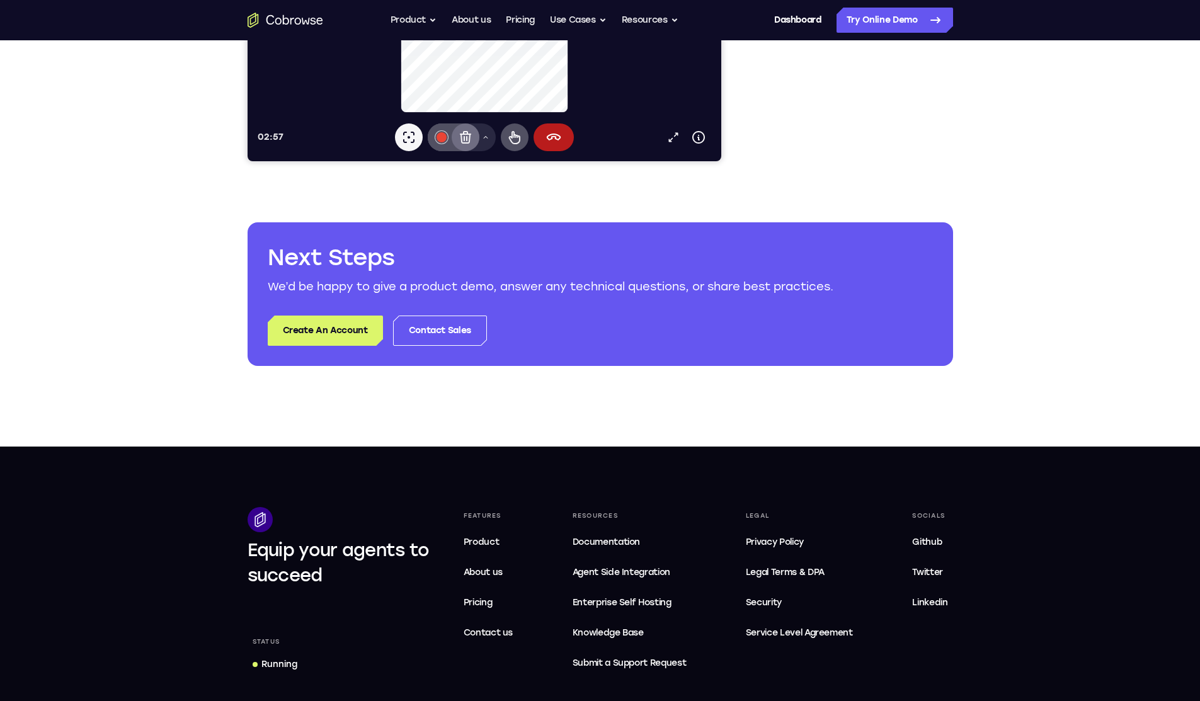
scroll to position [126, 0]
